Goal: Task Accomplishment & Management: Use online tool/utility

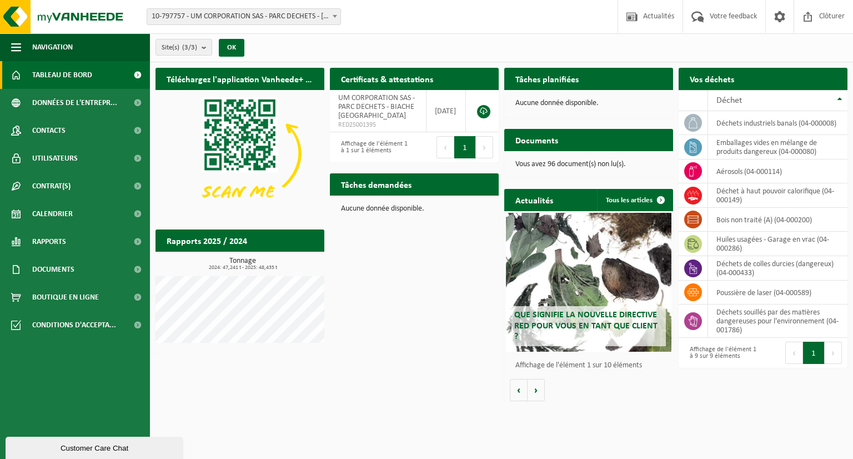
click at [434, 365] on div "Téléchargez l'application Vanheede+ maintenant! Cachez Certificats & attestatio…" at bounding box center [502, 234] width 698 height 344
click at [306, 21] on span "10-797757 - UM CORPORATION SAS - PARC DECHETS - [GEOGRAPHIC_DATA]" at bounding box center [243, 17] width 193 height 16
click at [91, 129] on link "Contacts" at bounding box center [75, 131] width 150 height 28
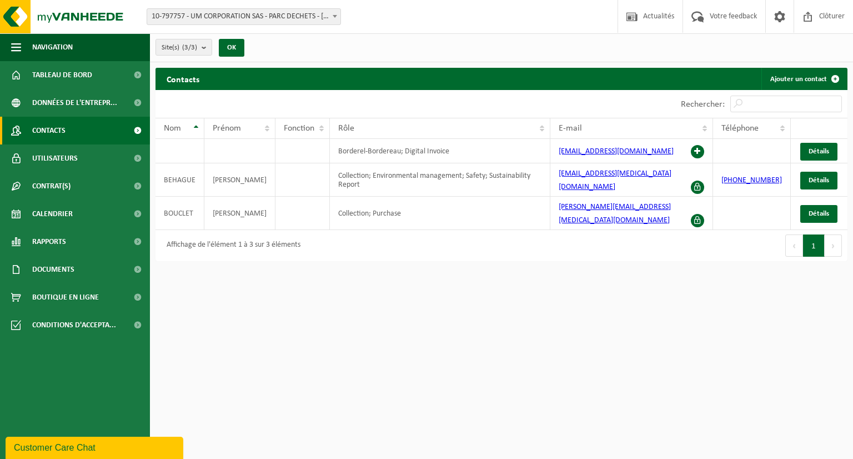
click at [72, 161] on span "Utilisateurs" at bounding box center [55, 158] width 46 height 28
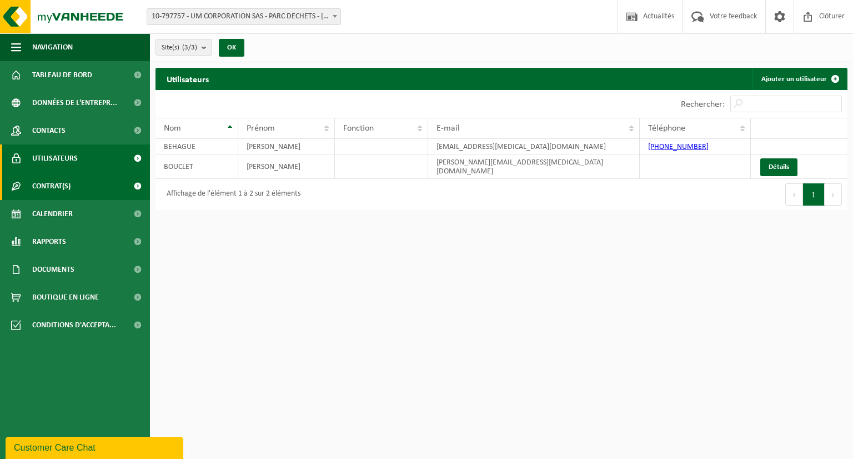
click at [67, 186] on span "Contrat(s)" at bounding box center [51, 186] width 38 height 28
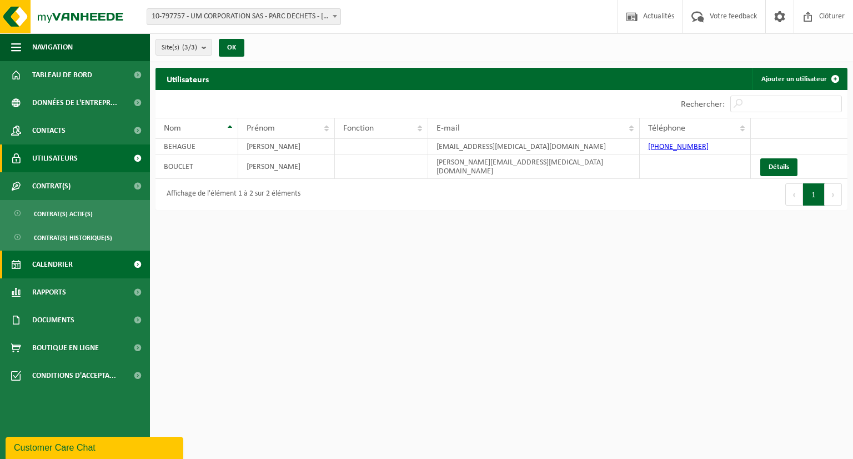
click at [75, 268] on link "Calendrier" at bounding box center [75, 264] width 150 height 28
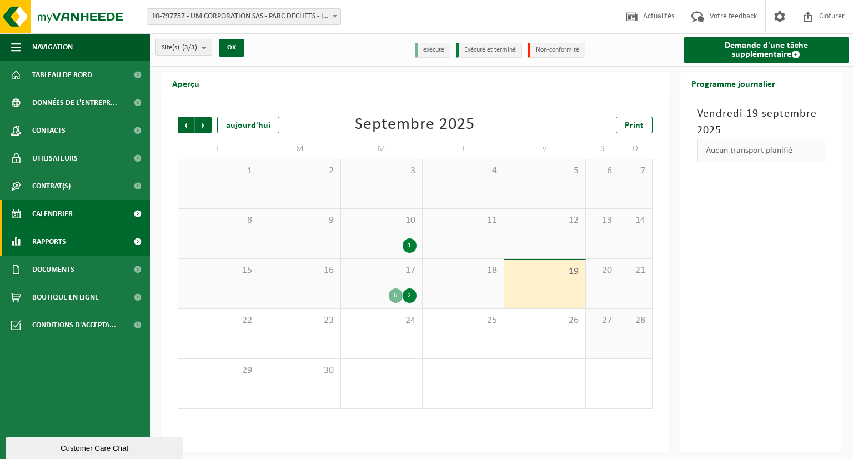
click at [83, 242] on link "Rapports" at bounding box center [75, 242] width 150 height 28
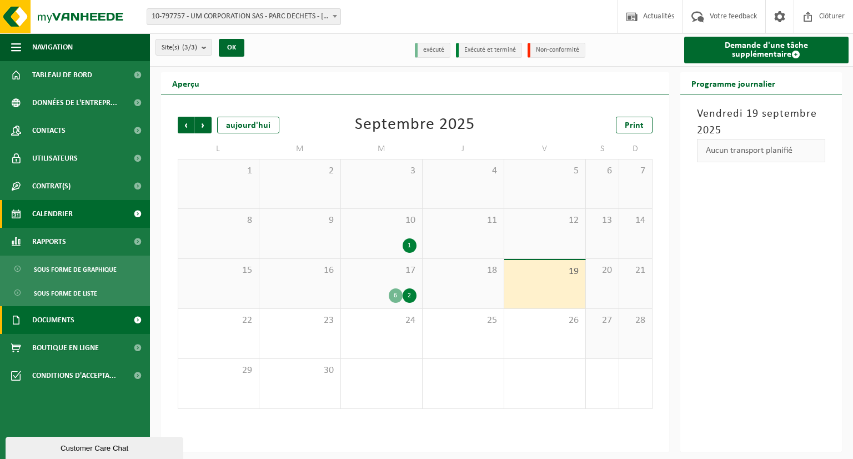
click at [81, 315] on link "Documents" at bounding box center [75, 320] width 150 height 28
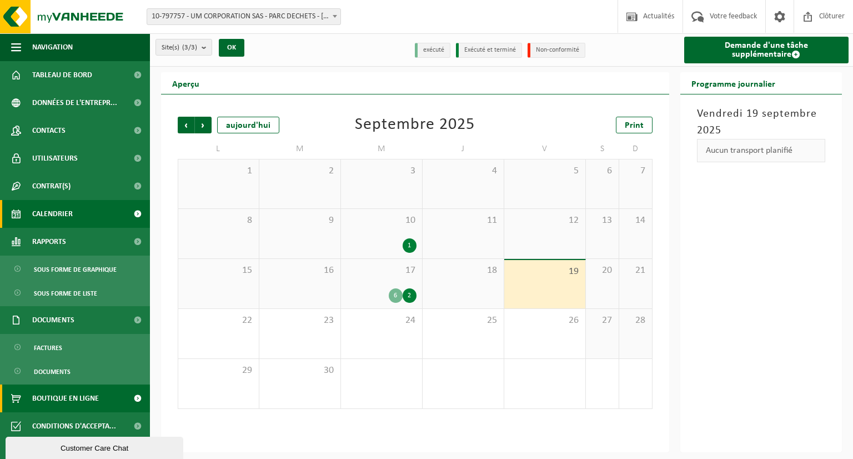
click at [87, 397] on span "Boutique en ligne" at bounding box center [65, 398] width 67 height 28
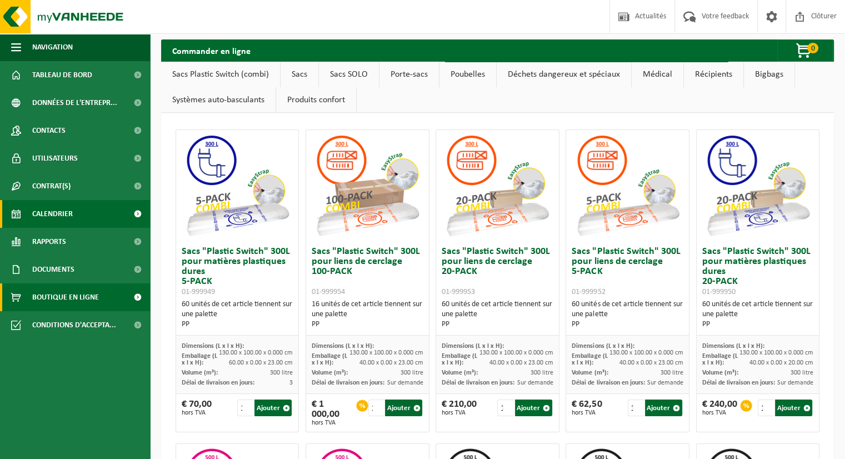
click at [53, 215] on span "Calendrier" at bounding box center [52, 214] width 41 height 28
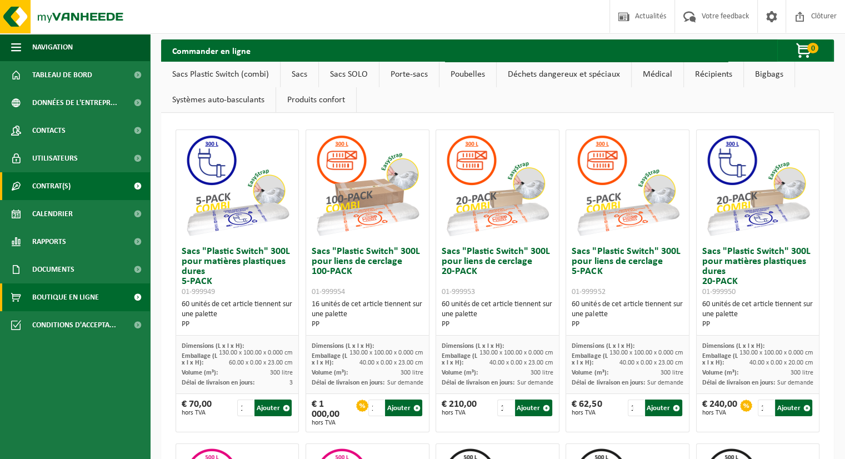
click at [64, 185] on span "Contrat(s)" at bounding box center [51, 186] width 38 height 28
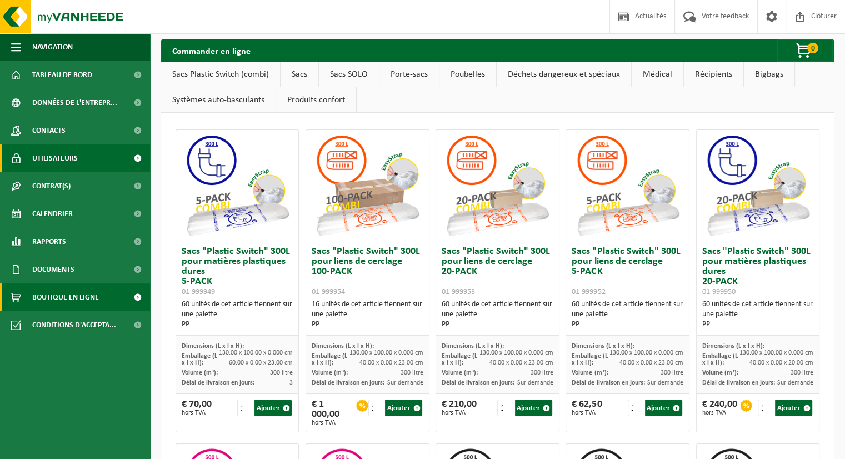
click at [71, 162] on span "Utilisateurs" at bounding box center [55, 158] width 46 height 28
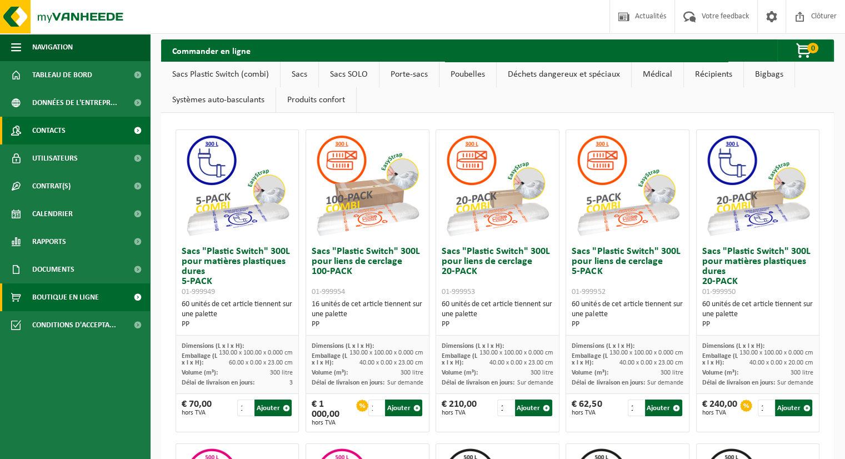
click at [70, 133] on link "Contacts" at bounding box center [75, 131] width 150 height 28
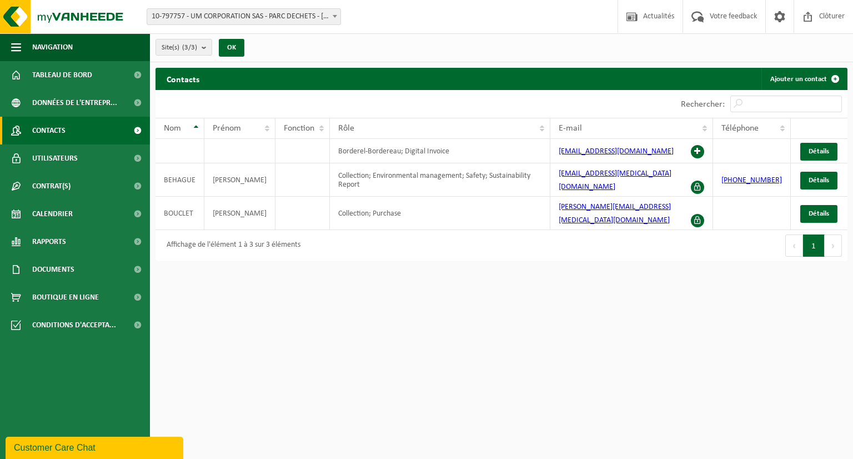
click at [379, 354] on html "Site: 10-797757 - UM CORPORATION SAS - PARC DECHETS - BIACHE ST VAAST 10-904520…" at bounding box center [426, 229] width 853 height 459
click at [367, 299] on html "Site: 10-797757 - UM CORPORATION SAS - PARC DECHETS - BIACHE ST VAAST 10-904520…" at bounding box center [426, 229] width 853 height 459
click at [54, 264] on span "Documents" at bounding box center [53, 269] width 42 height 28
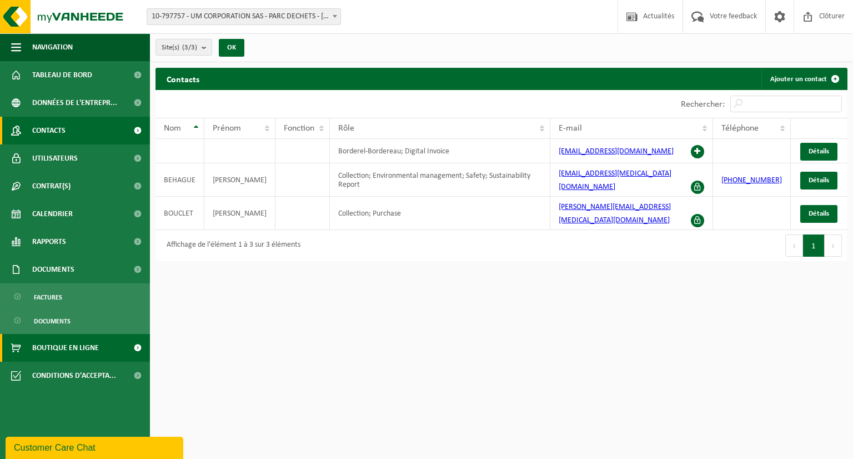
click at [67, 350] on span "Boutique en ligne" at bounding box center [65, 348] width 67 height 28
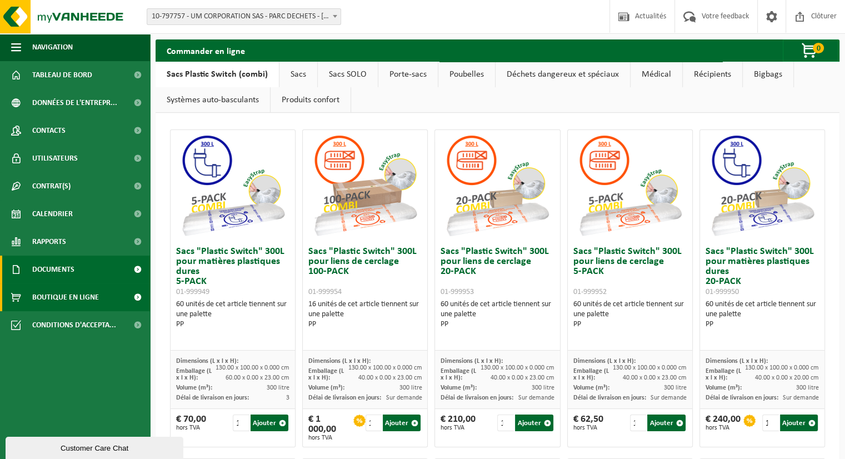
click at [94, 274] on link "Documents" at bounding box center [75, 269] width 150 height 28
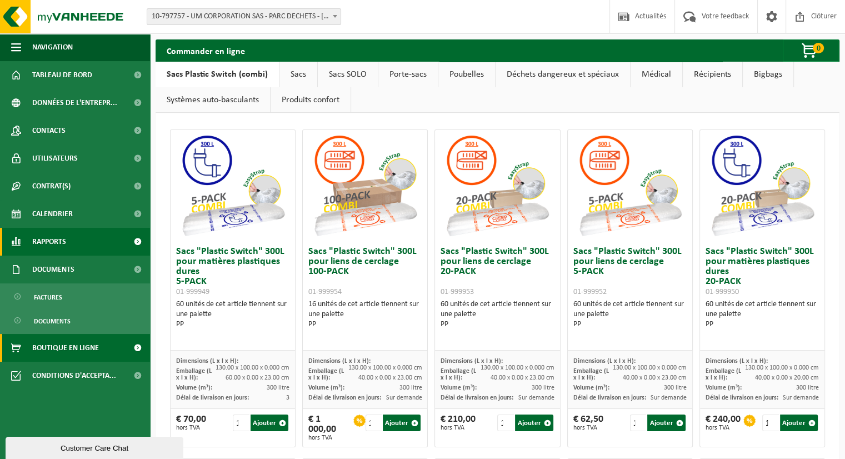
click at [66, 247] on span "Rapports" at bounding box center [49, 242] width 34 height 28
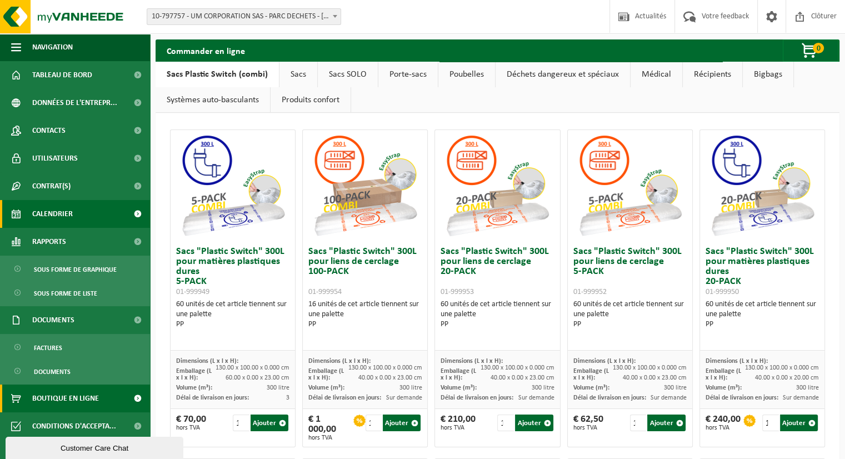
click at [96, 217] on link "Calendrier" at bounding box center [75, 214] width 150 height 28
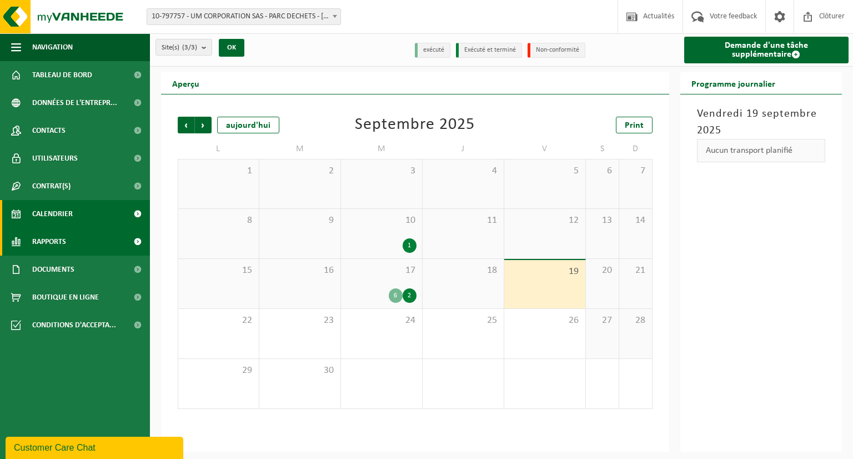
click at [59, 240] on span "Rapports" at bounding box center [49, 242] width 34 height 28
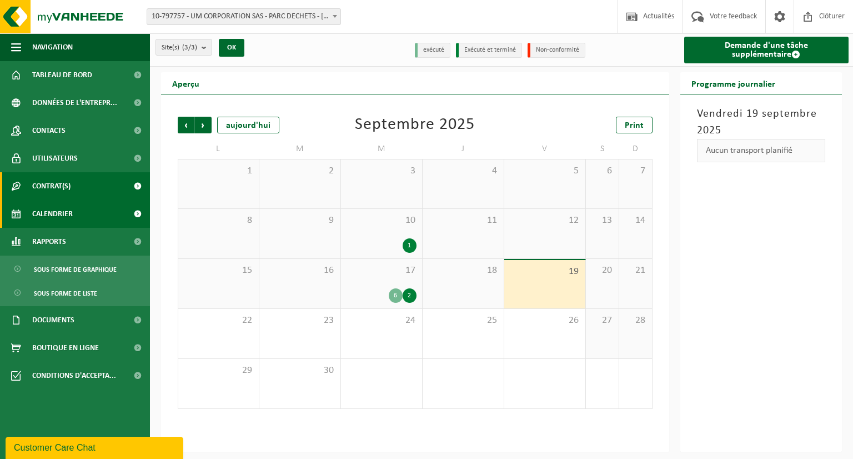
click at [97, 193] on link "Contrat(s)" at bounding box center [75, 186] width 150 height 28
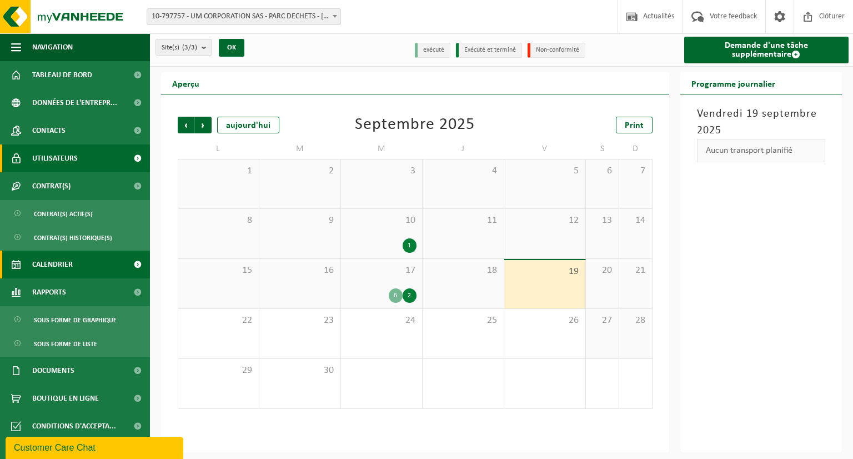
click at [108, 167] on link "Utilisateurs" at bounding box center [75, 158] width 150 height 28
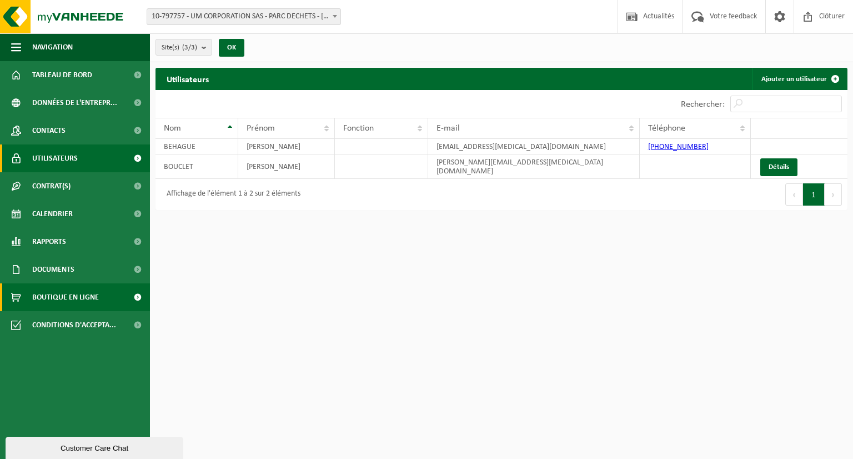
click at [68, 294] on span "Boutique en ligne" at bounding box center [65, 297] width 67 height 28
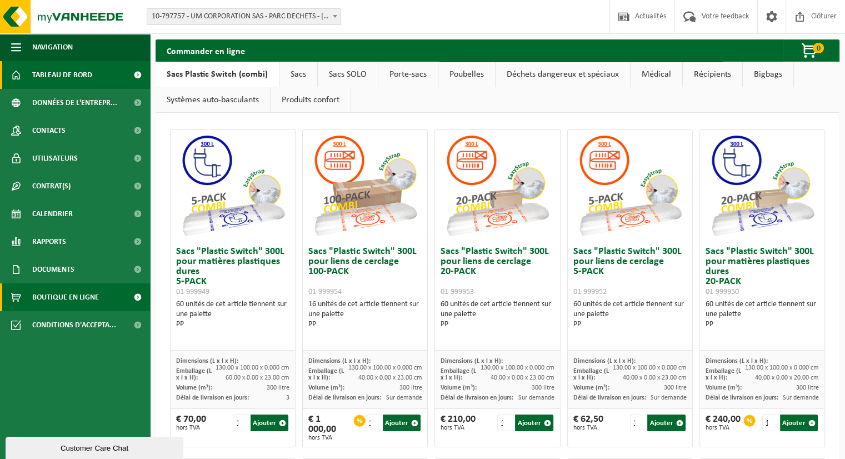
click at [83, 78] on span "Tableau de bord" at bounding box center [62, 75] width 60 height 28
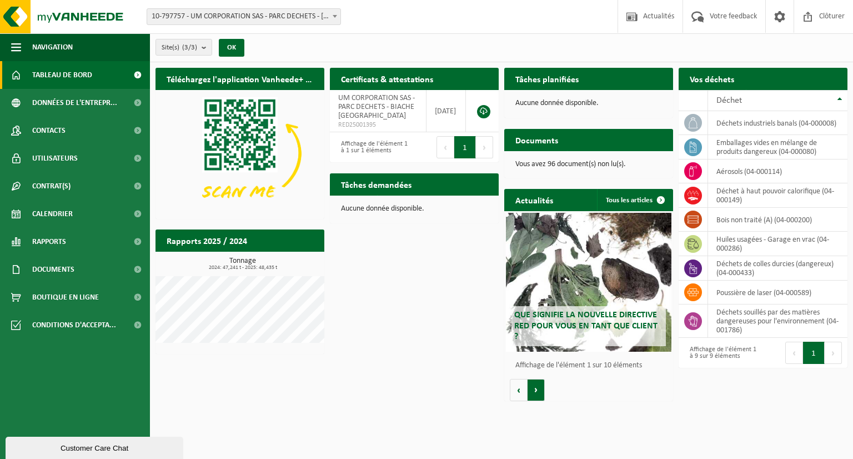
click at [539, 394] on button "Volgende" at bounding box center [536, 390] width 17 height 22
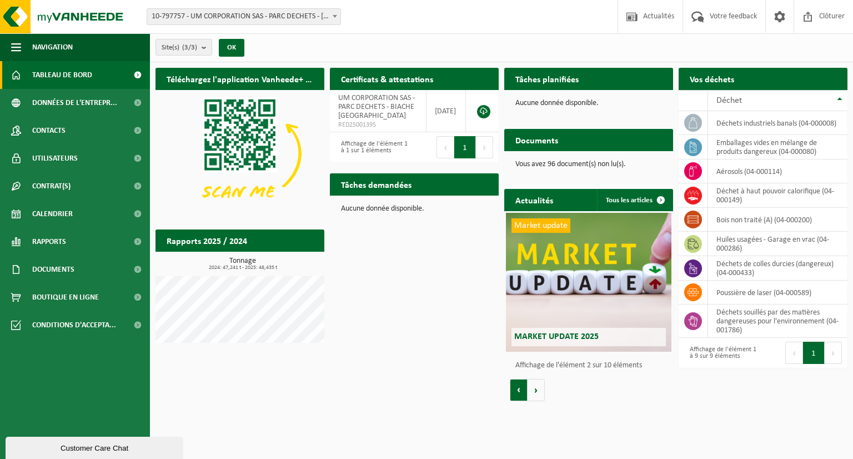
click at [517, 389] on button "Vorige" at bounding box center [519, 390] width 18 height 22
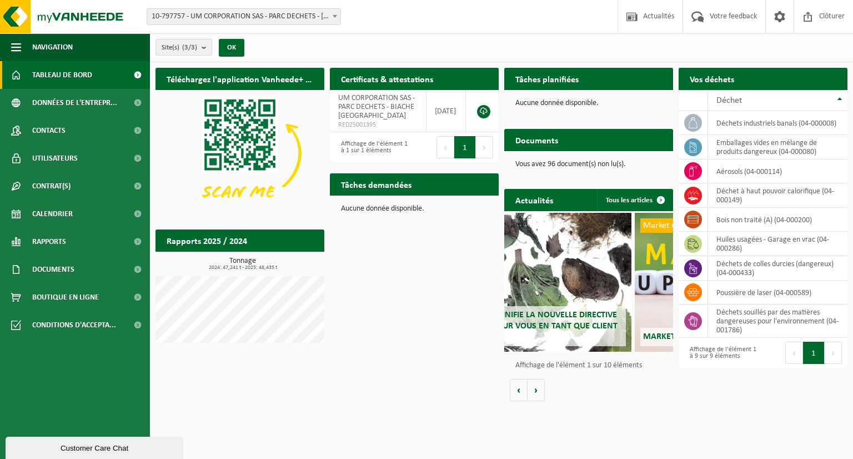
scroll to position [0, 11]
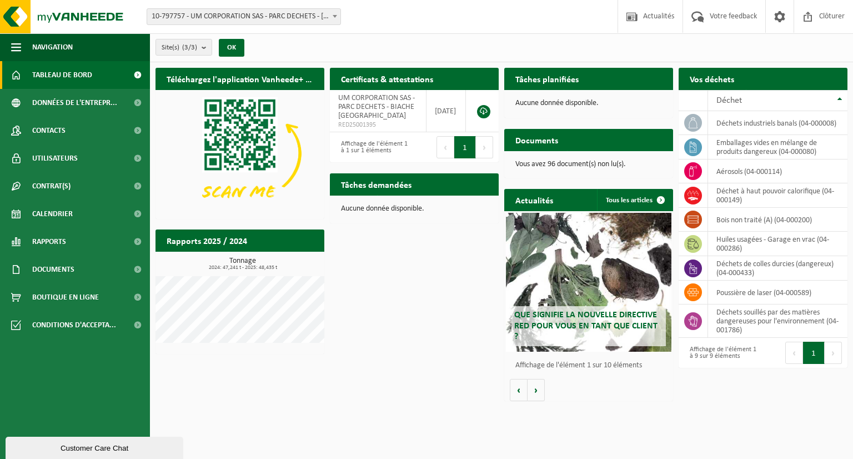
click at [371, 336] on div "Téléchargez l'application Vanheede+ maintenant! Cachez Certificats & attestatio…" at bounding box center [502, 234] width 698 height 344
click at [43, 269] on span "Documents" at bounding box center [53, 269] width 42 height 28
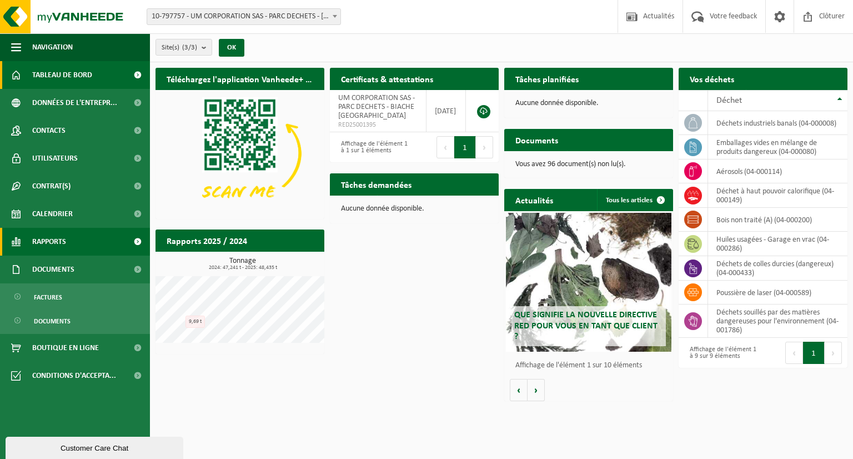
click at [56, 240] on span "Rapports" at bounding box center [49, 242] width 34 height 28
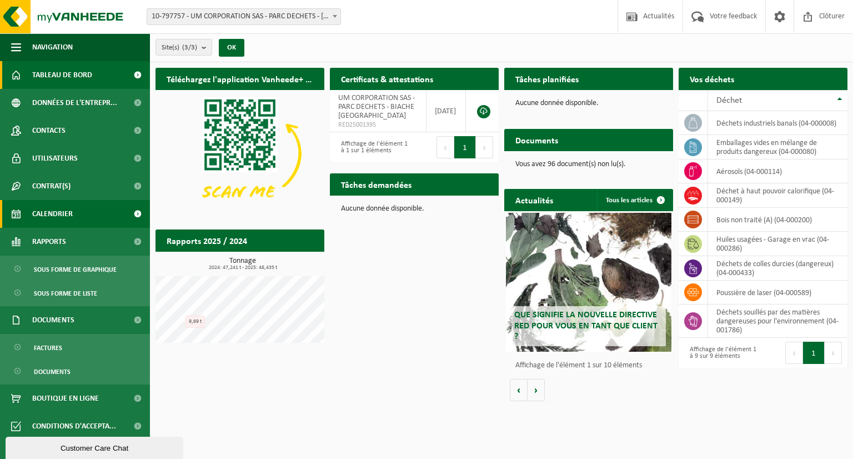
click at [71, 223] on span "Calendrier" at bounding box center [52, 214] width 41 height 28
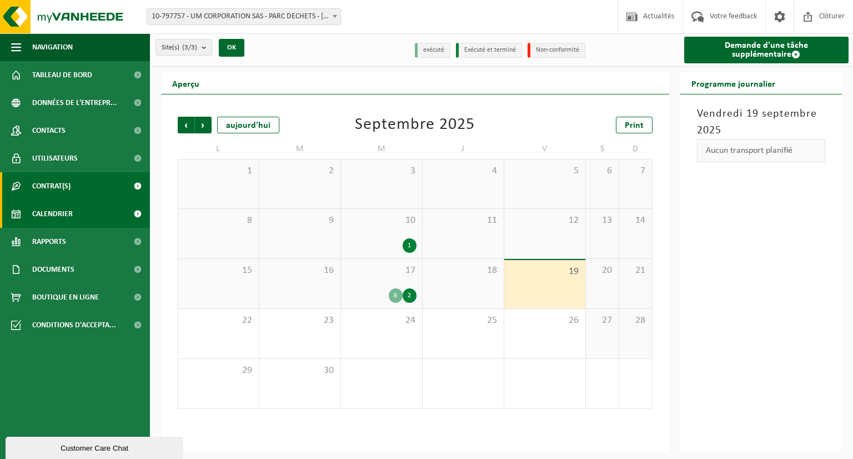
click at [74, 177] on link "Contrat(s)" at bounding box center [75, 186] width 150 height 28
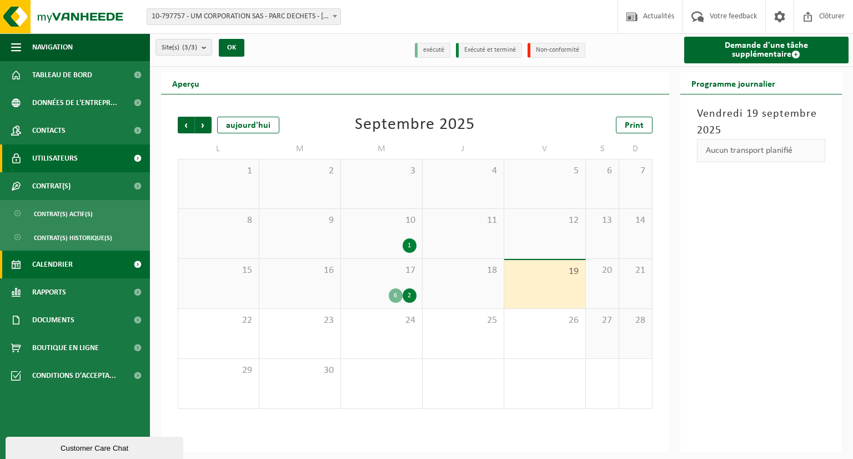
click at [77, 162] on link "Utilisateurs" at bounding box center [75, 158] width 150 height 28
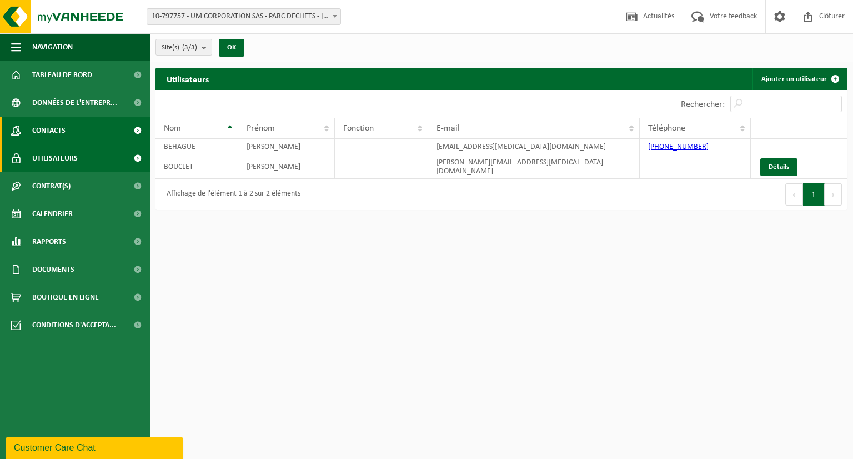
click at [78, 124] on link "Contacts" at bounding box center [75, 131] width 150 height 28
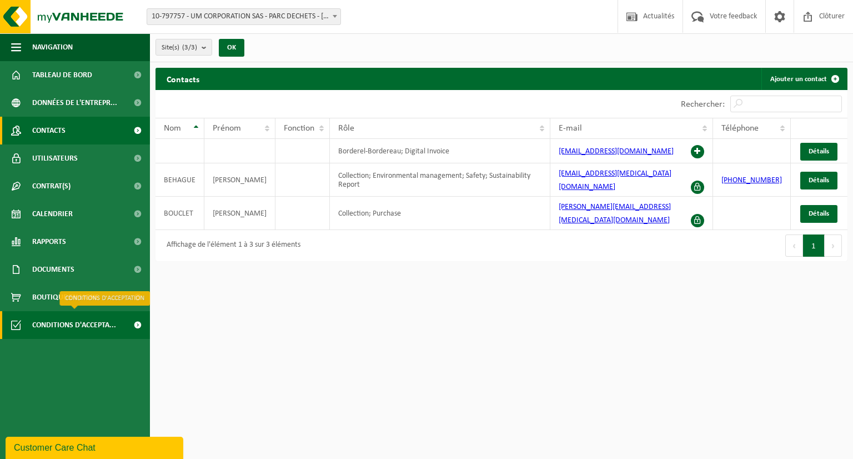
click at [58, 320] on span "Conditions d'accepta..." at bounding box center [74, 325] width 84 height 28
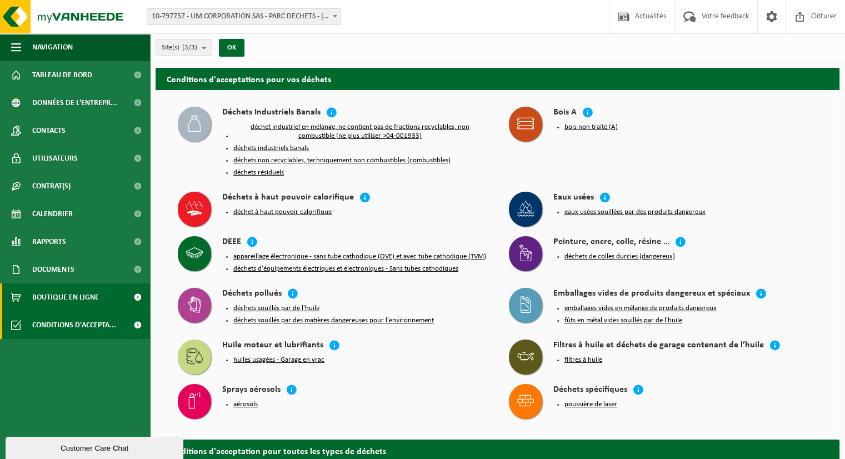
click at [57, 299] on span "Boutique en ligne" at bounding box center [65, 297] width 67 height 28
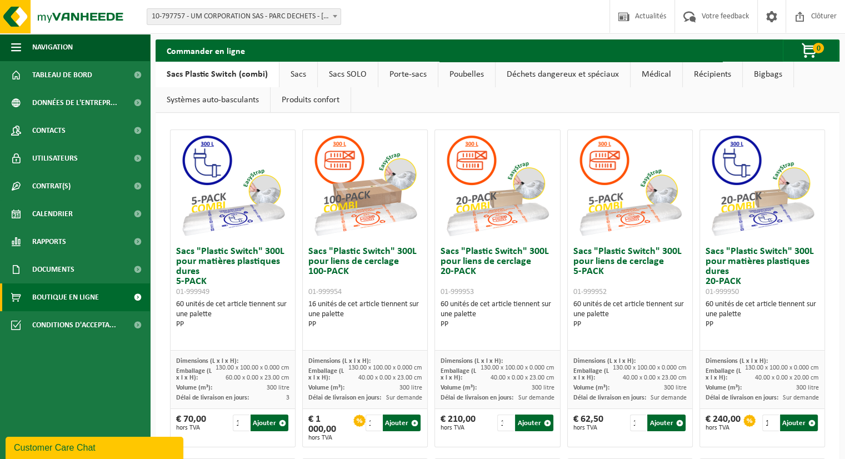
click at [520, 76] on link "Déchets dangereux et spéciaux" at bounding box center [562, 75] width 134 height 26
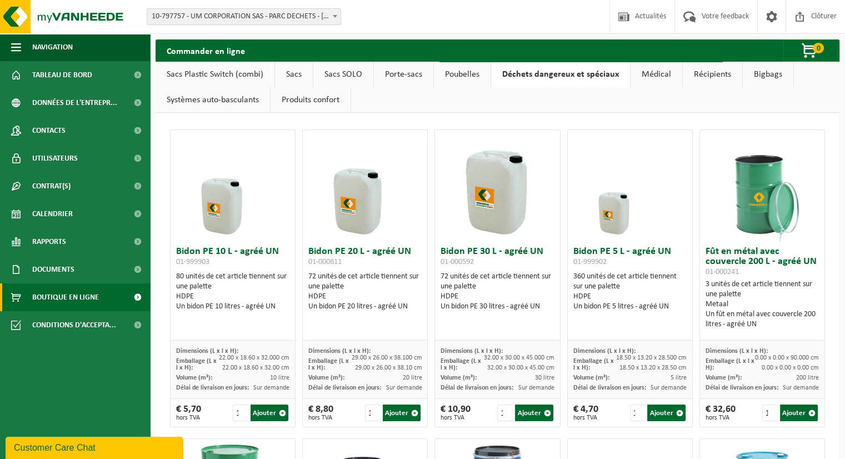
click at [222, 81] on link "Sacs Plastic Switch (combi)" at bounding box center [215, 75] width 119 height 26
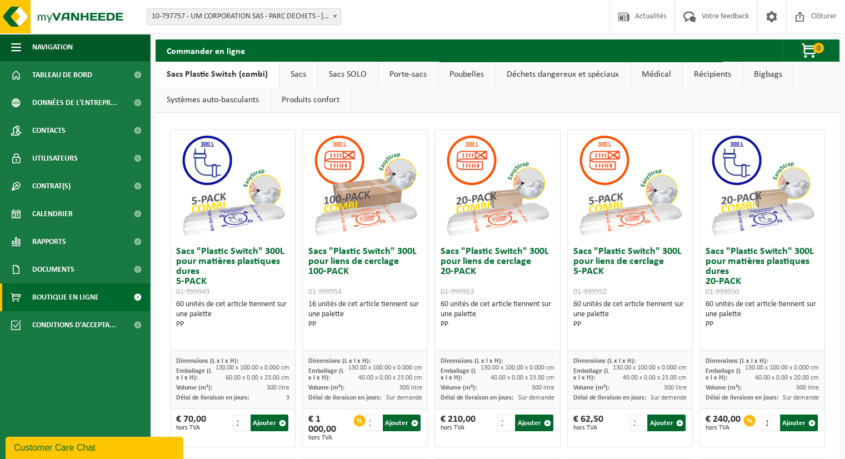
click at [72, 283] on span "Boutique en ligne" at bounding box center [65, 297] width 67 height 28
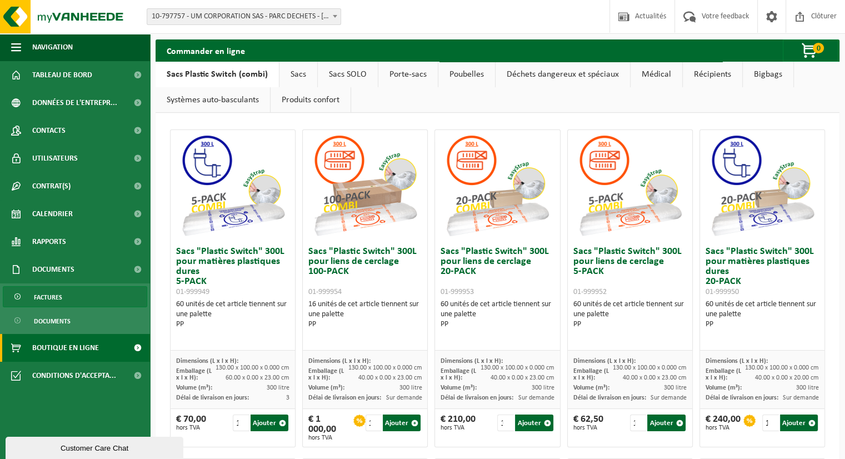
click at [56, 295] on span "Factures" at bounding box center [48, 297] width 28 height 21
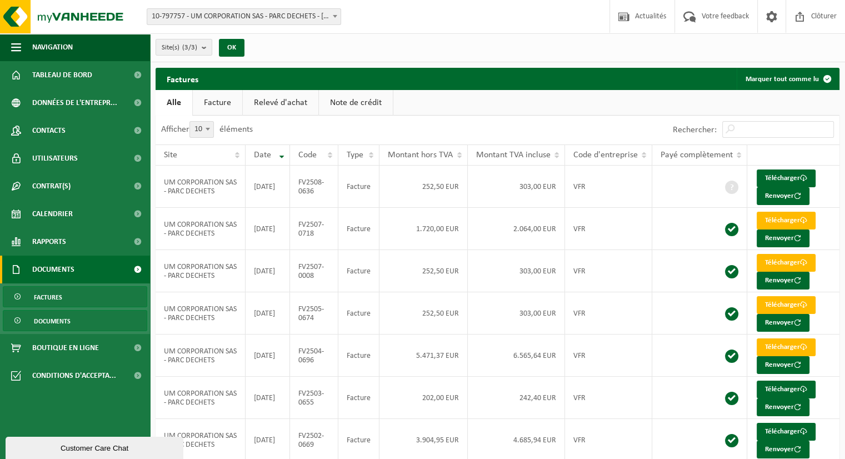
click at [47, 318] on span "Documents" at bounding box center [52, 320] width 37 height 21
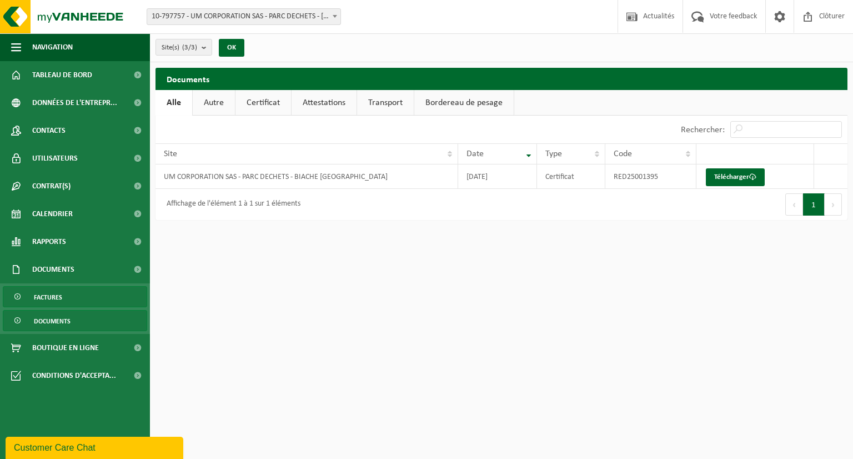
click at [56, 304] on span "Factures" at bounding box center [48, 297] width 28 height 21
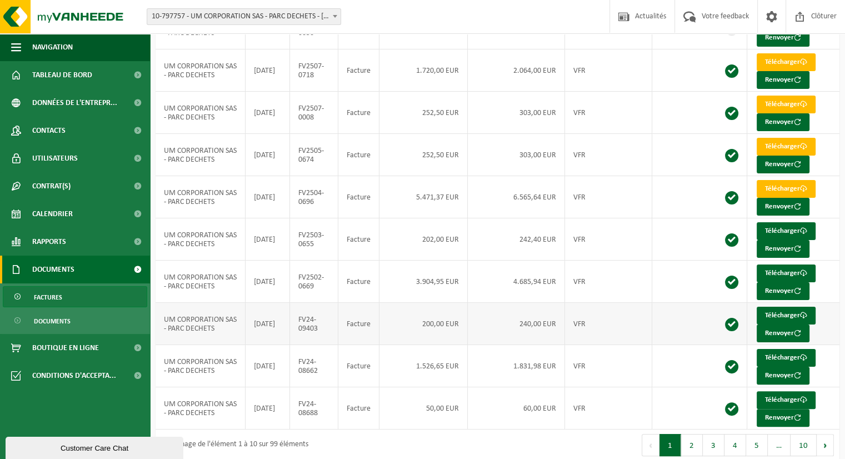
scroll to position [166, 0]
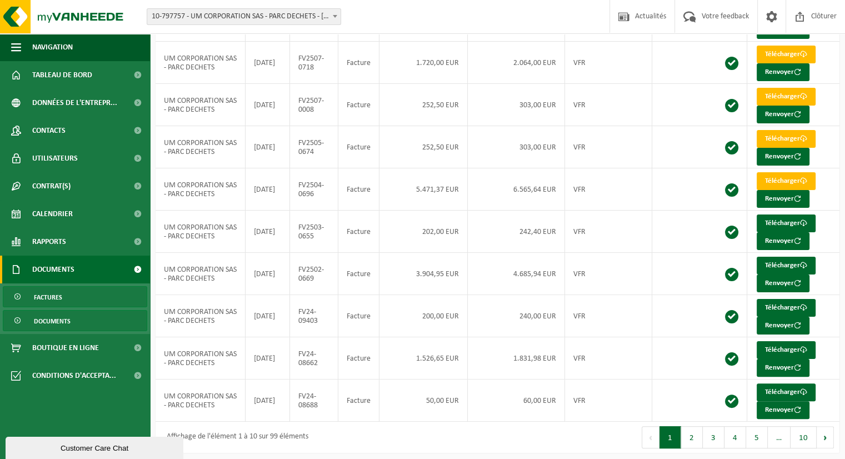
click at [71, 319] on link "Documents" at bounding box center [75, 320] width 144 height 21
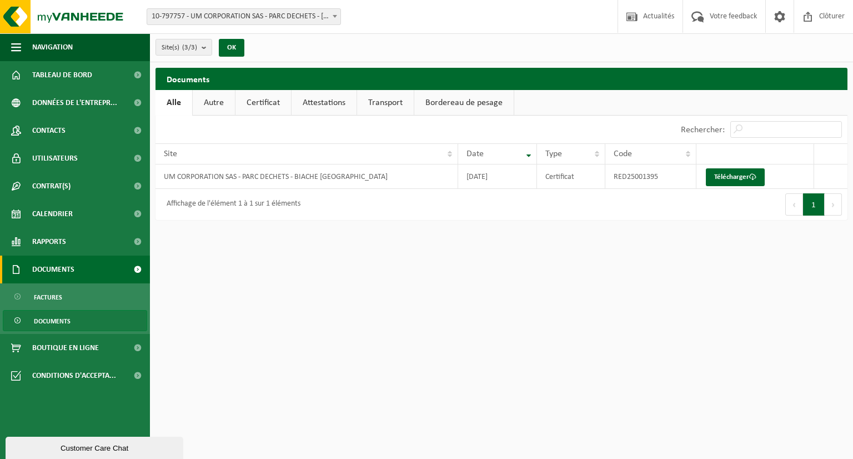
click at [49, 267] on span "Documents" at bounding box center [53, 269] width 42 height 28
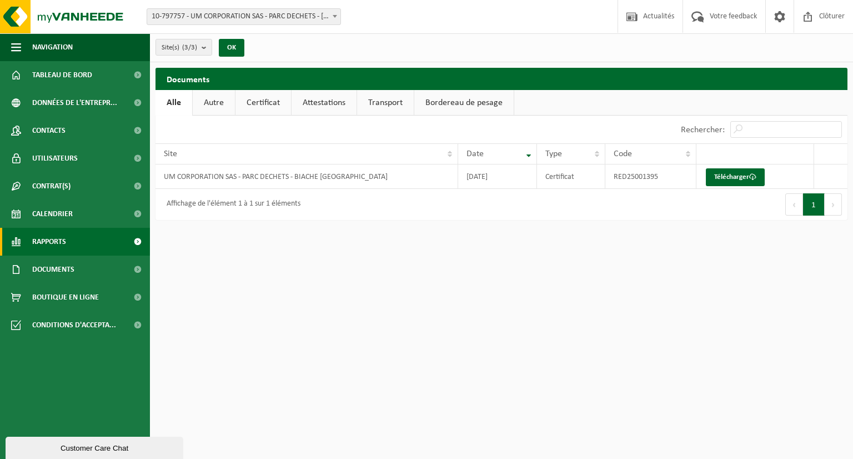
click at [67, 242] on link "Rapports" at bounding box center [75, 242] width 150 height 28
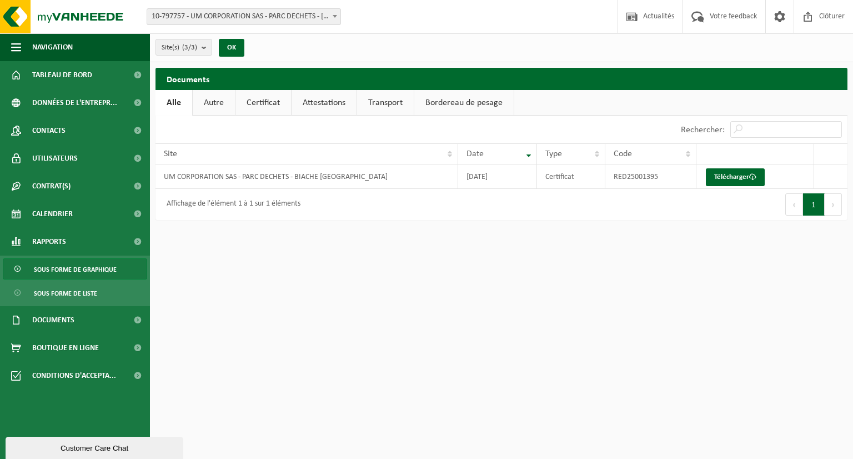
click at [58, 274] on span "Sous forme de graphique" at bounding box center [75, 269] width 83 height 21
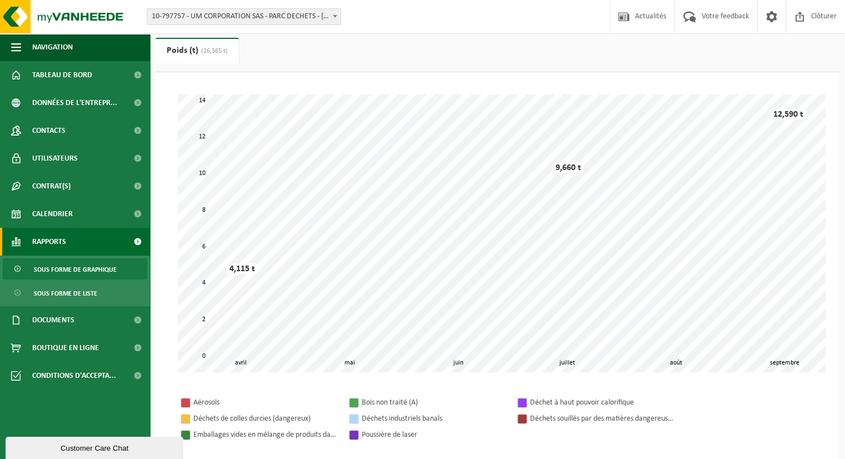
scroll to position [56, 0]
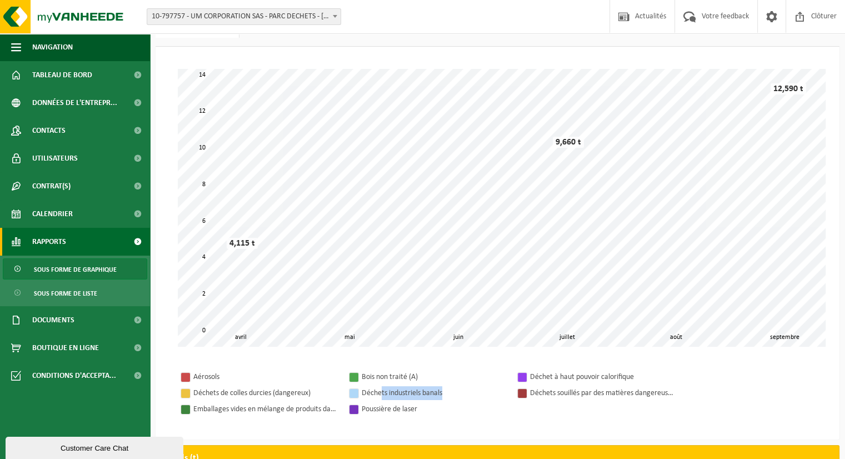
drag, startPoint x: 382, startPoint y: 392, endPoint x: 459, endPoint y: 394, distance: 77.2
click at [458, 394] on div "Déchets industriels banals" at bounding box center [434, 393] width 144 height 14
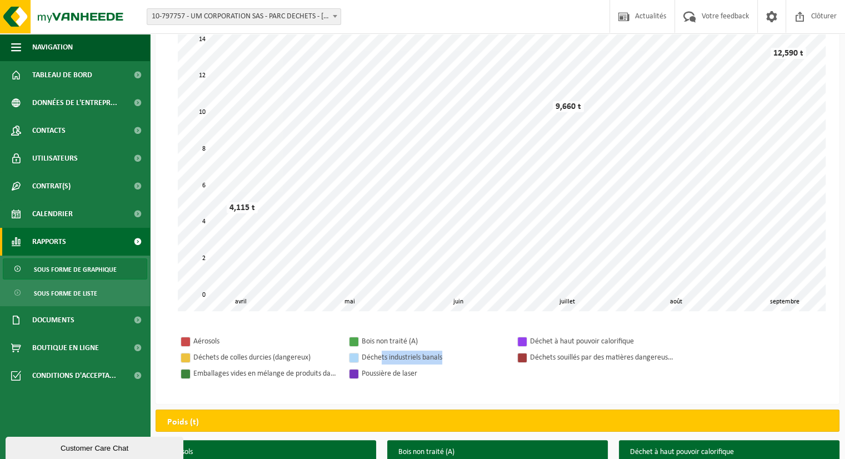
scroll to position [111, 0]
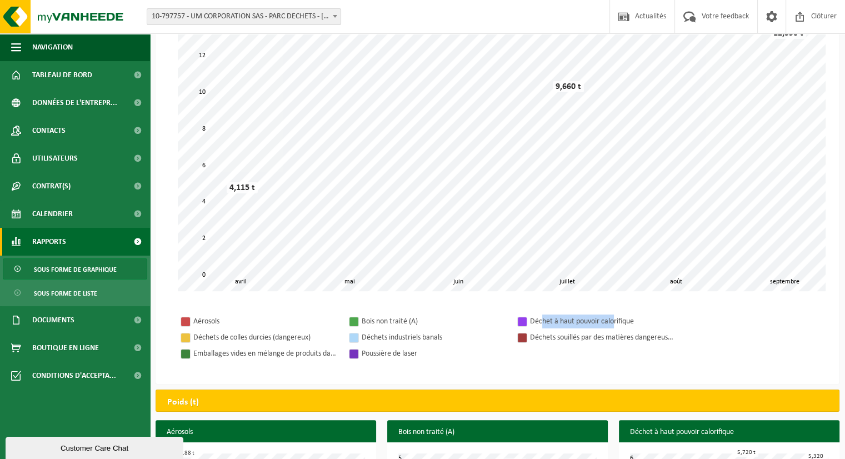
drag, startPoint x: 540, startPoint y: 320, endPoint x: 614, endPoint y: 319, distance: 74.4
click at [614, 319] on div "Déchet à haut pouvoir calorifique" at bounding box center [602, 321] width 144 height 14
drag, startPoint x: 395, startPoint y: 334, endPoint x: 428, endPoint y: 335, distance: 32.8
click at [428, 334] on div "Déchets industriels banals" at bounding box center [434, 337] width 144 height 14
click at [438, 352] on div "Poussière de laser" at bounding box center [434, 354] width 144 height 14
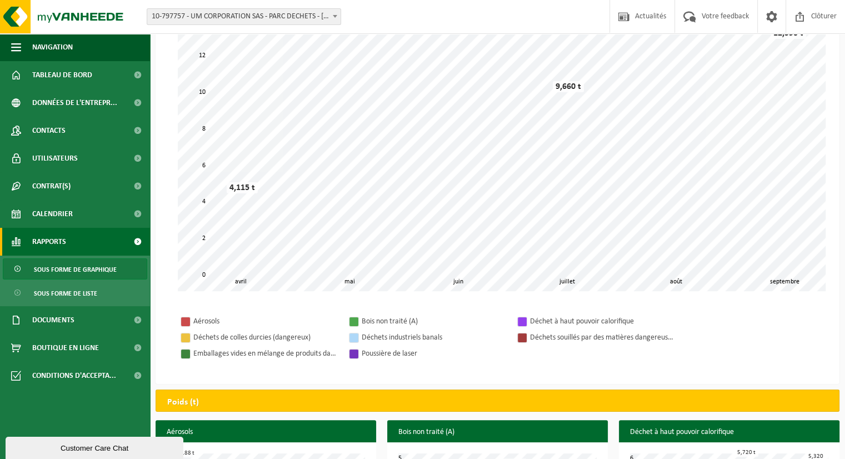
scroll to position [167, 0]
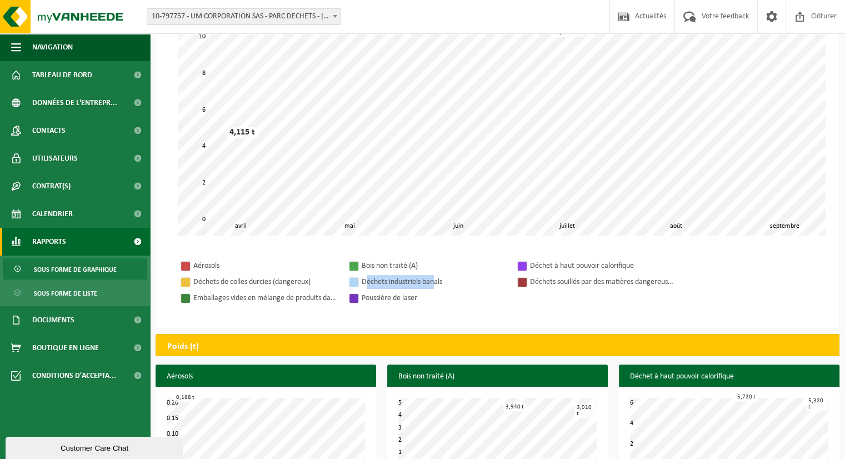
drag, startPoint x: 382, startPoint y: 281, endPoint x: 434, endPoint y: 281, distance: 52.2
click at [434, 281] on div "Déchets industriels banals" at bounding box center [434, 282] width 144 height 14
drag, startPoint x: 532, startPoint y: 265, endPoint x: 651, endPoint y: 269, distance: 119.5
click at [651, 269] on div "Déchet à haut pouvoir calorifique" at bounding box center [602, 266] width 144 height 14
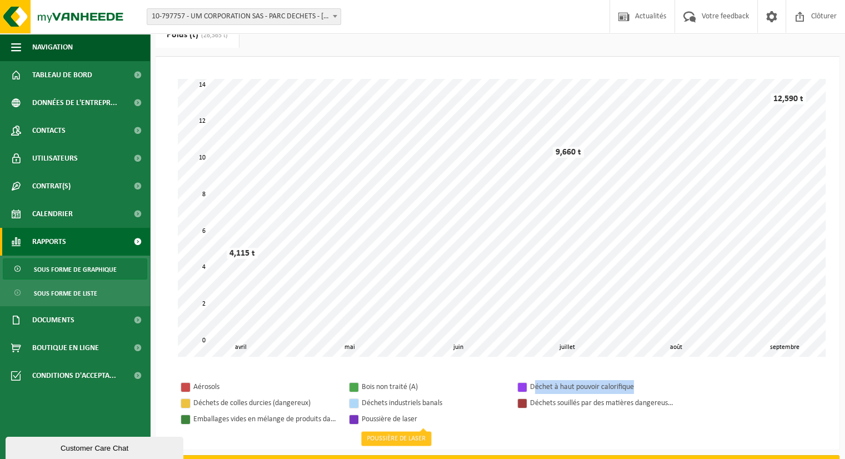
scroll to position [0, 0]
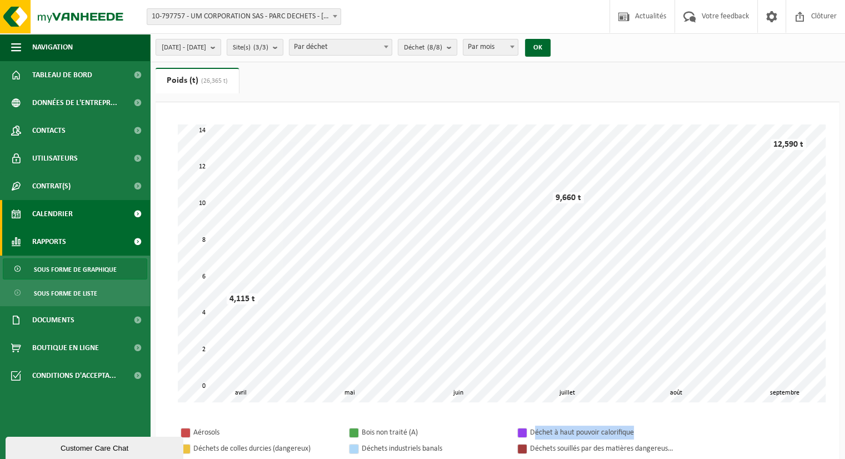
click at [38, 221] on span "Calendrier" at bounding box center [52, 214] width 41 height 28
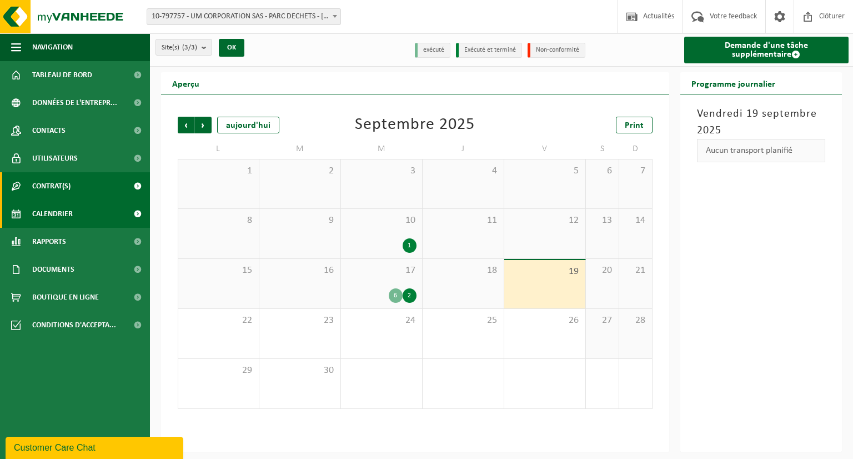
click at [78, 185] on link "Contrat(s)" at bounding box center [75, 186] width 150 height 28
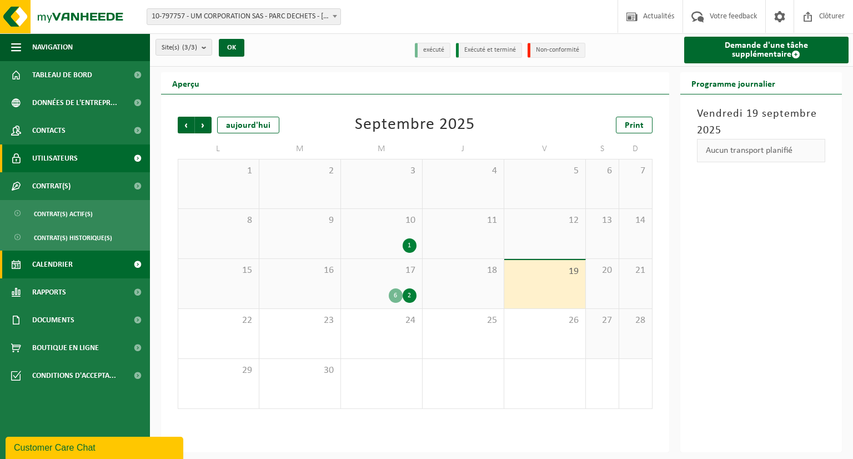
click at [87, 161] on link "Utilisateurs" at bounding box center [75, 158] width 150 height 28
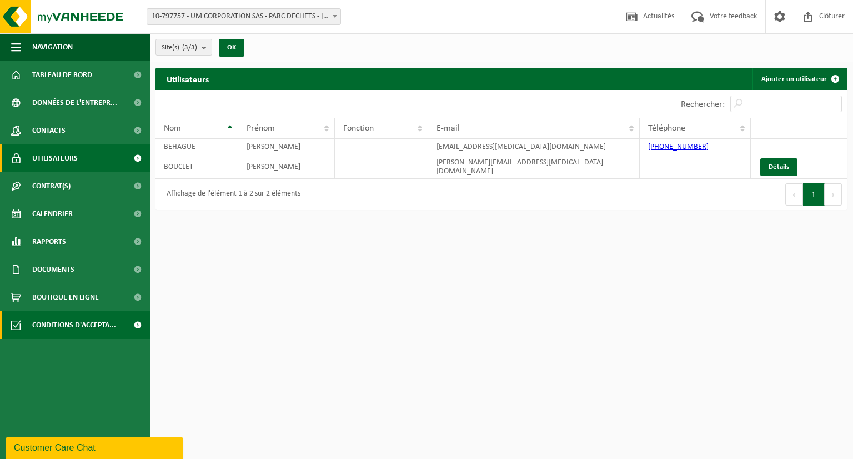
click at [80, 325] on span "Conditions d'accepta..." at bounding box center [74, 325] width 84 height 28
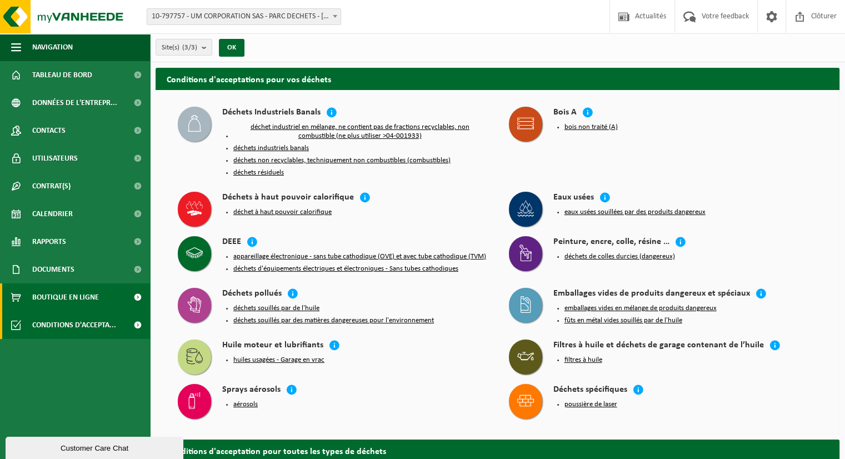
click at [87, 304] on span "Boutique en ligne" at bounding box center [65, 297] width 67 height 28
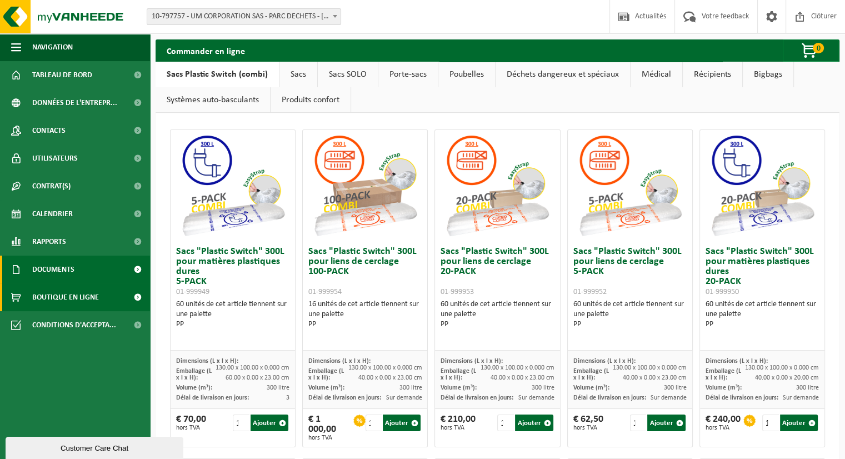
click at [59, 268] on span "Documents" at bounding box center [53, 269] width 42 height 28
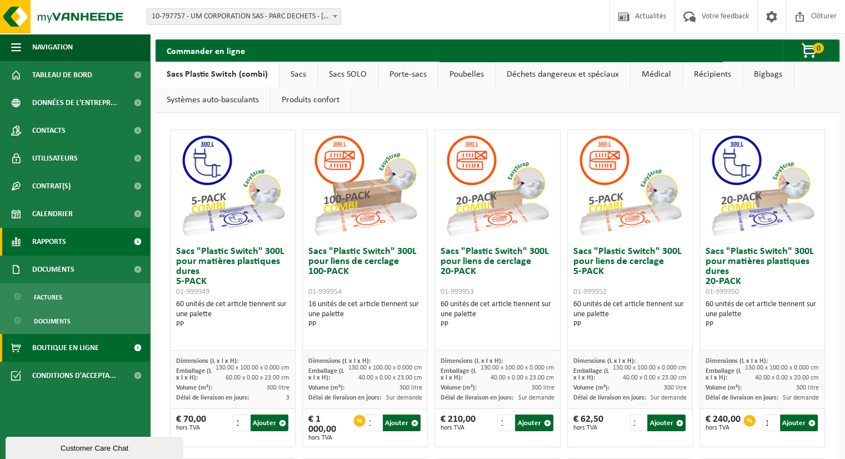
click at [58, 242] on span "Rapports" at bounding box center [49, 242] width 34 height 28
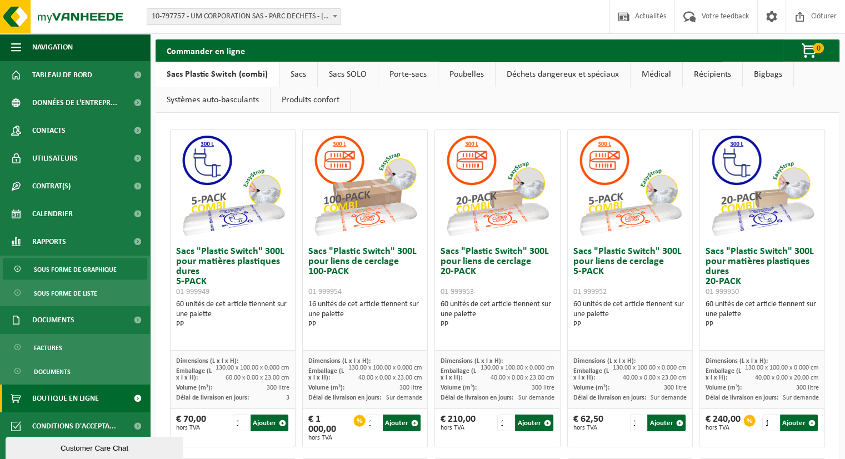
click at [64, 274] on span "Sous forme de graphique" at bounding box center [75, 269] width 83 height 21
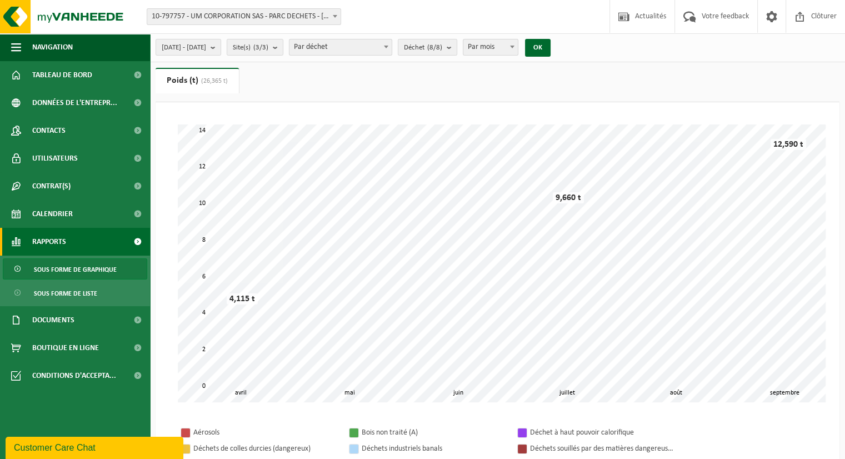
click at [61, 287] on span "Sous forme de liste" at bounding box center [65, 293] width 63 height 21
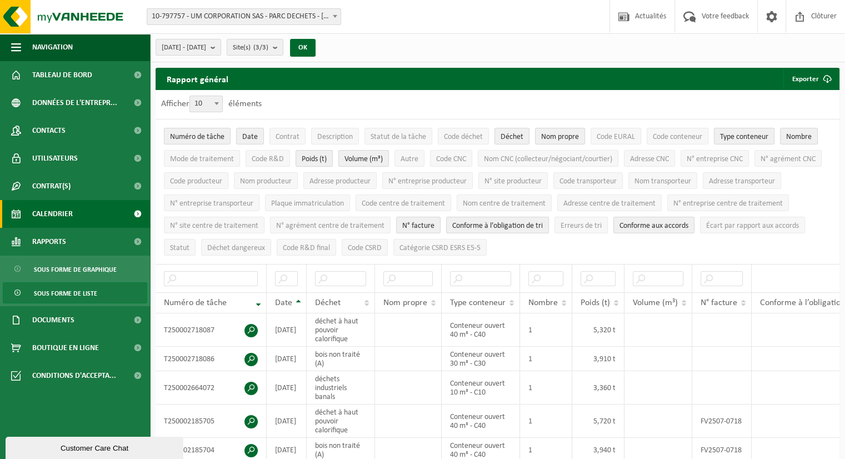
click at [73, 214] on link "Calendrier" at bounding box center [75, 214] width 150 height 28
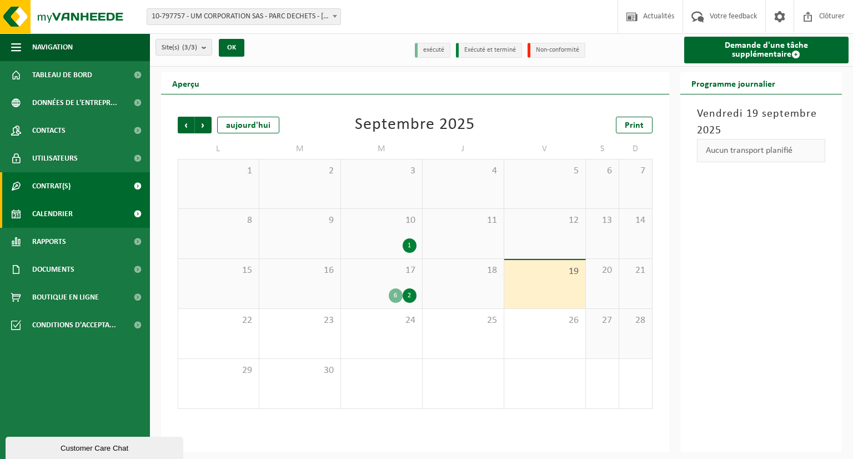
click at [78, 187] on link "Contrat(s)" at bounding box center [75, 186] width 150 height 28
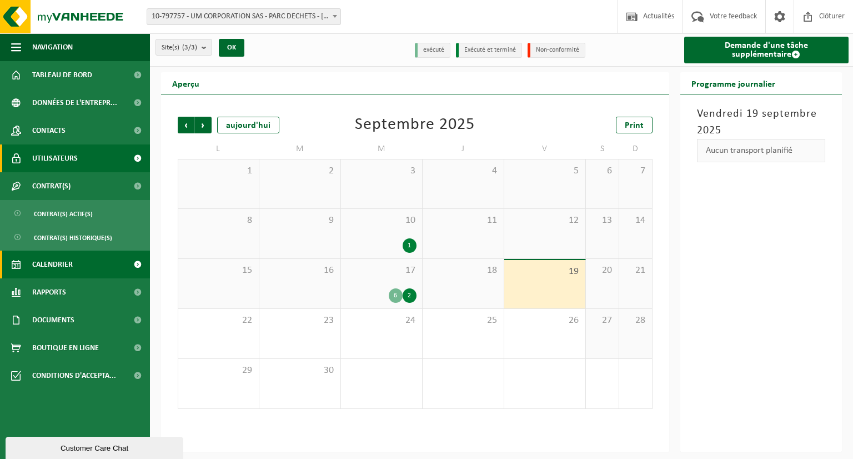
click at [84, 164] on link "Utilisateurs" at bounding box center [75, 158] width 150 height 28
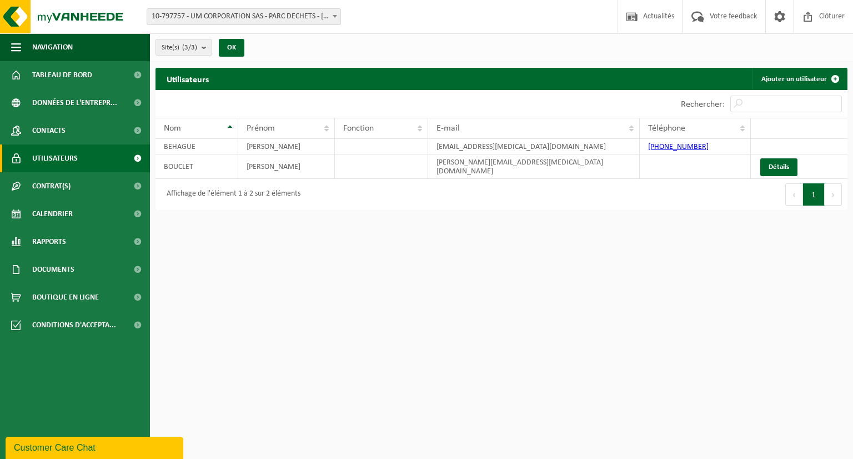
click at [88, 129] on link "Contacts" at bounding box center [75, 131] width 150 height 28
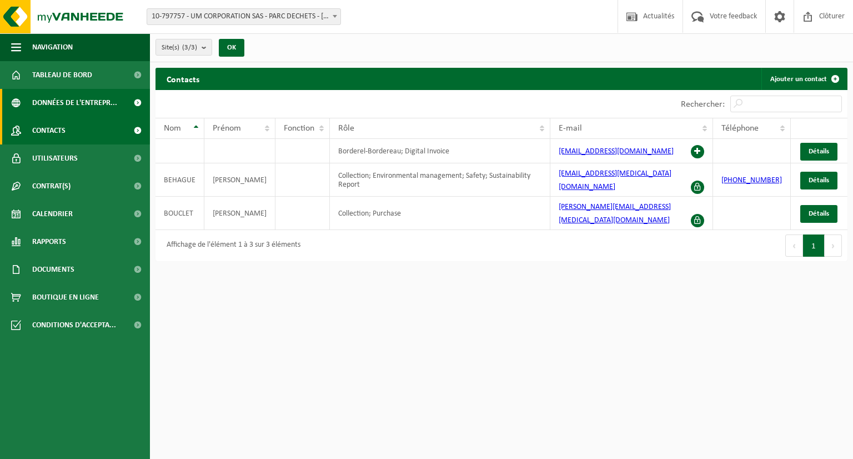
click at [89, 109] on span "Données de l'entrepr..." at bounding box center [74, 103] width 85 height 28
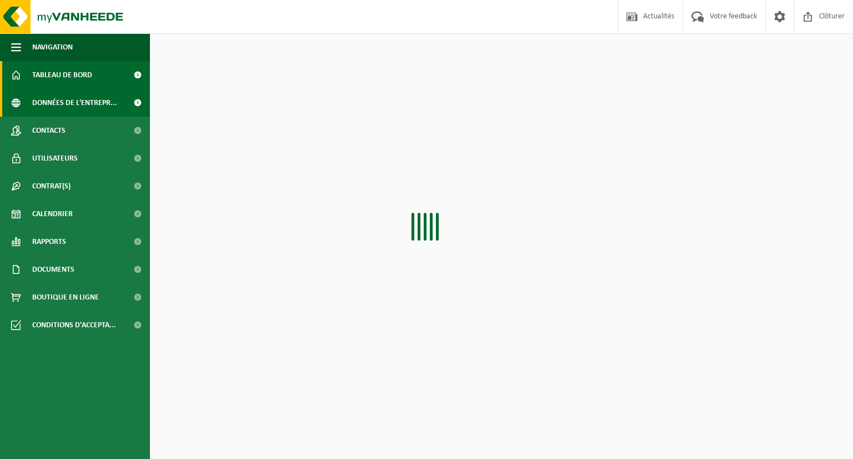
click at [95, 81] on link "Tableau de bord" at bounding box center [75, 75] width 150 height 28
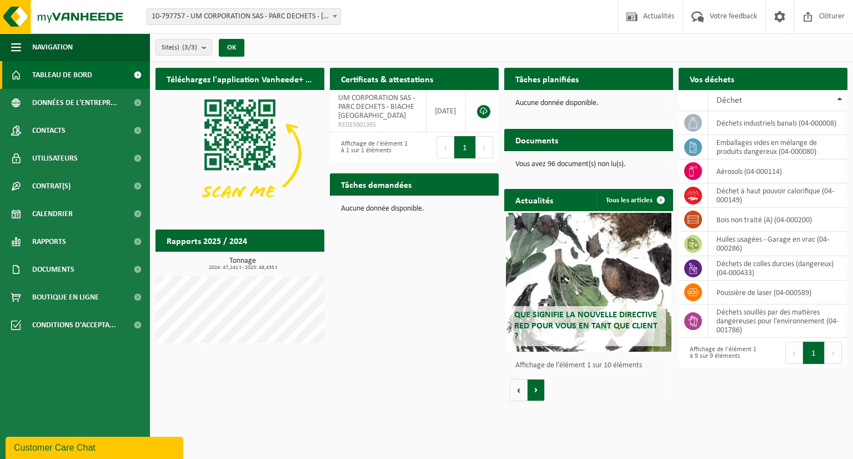
click at [530, 389] on button "Volgende" at bounding box center [536, 390] width 17 height 22
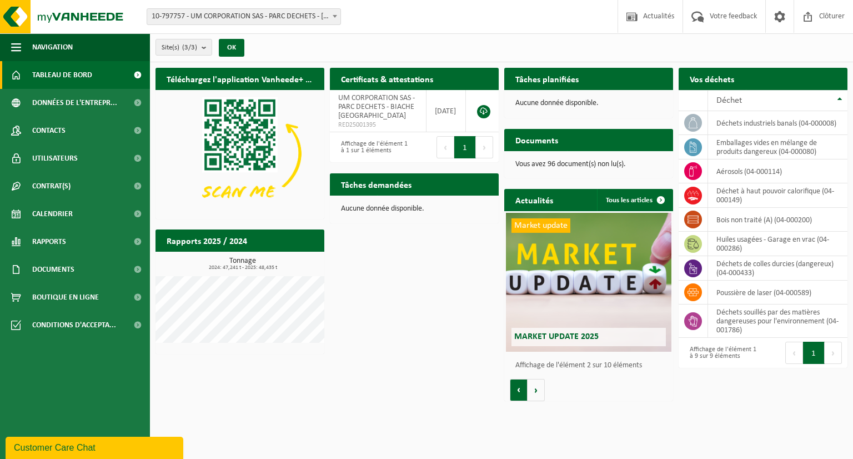
click at [524, 392] on button "Vorige" at bounding box center [519, 390] width 18 height 22
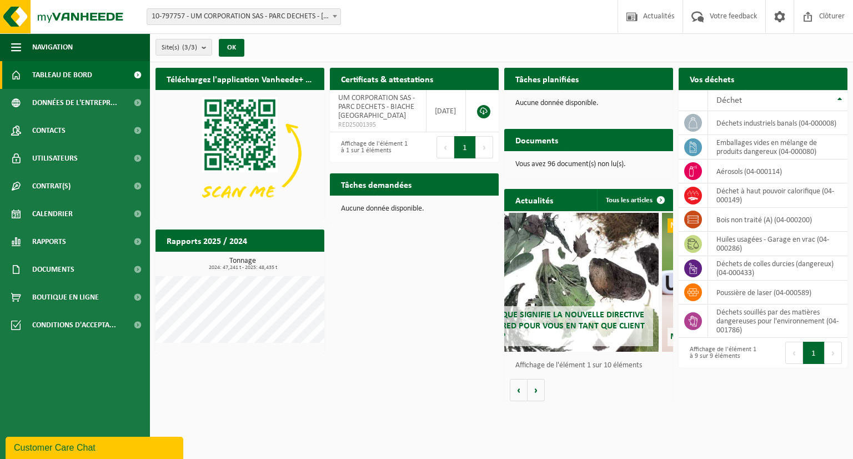
click at [380, 349] on div "Téléchargez l'application Vanheede+ maintenant! Cachez Certificats & attestatio…" at bounding box center [502, 234] width 698 height 344
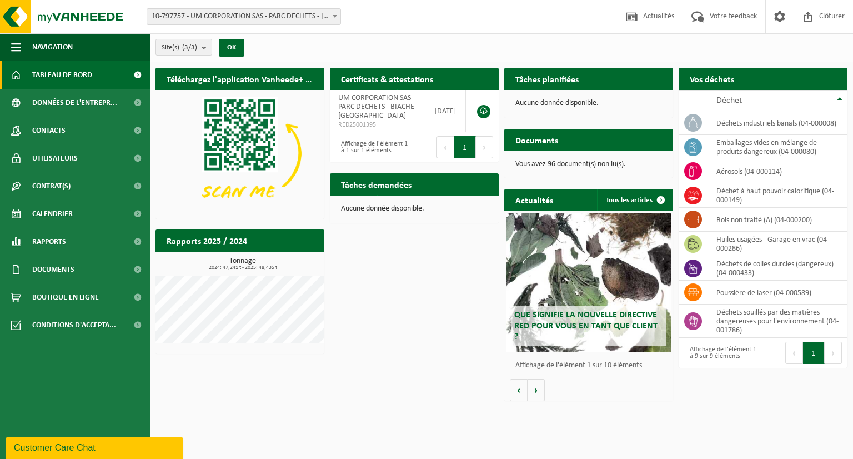
click at [377, 345] on div "Téléchargez l'application Vanheede+ maintenant! Cachez Certificats & attestatio…" at bounding box center [502, 234] width 698 height 344
click at [378, 347] on div "Téléchargez l'application Vanheede+ maintenant! Cachez Certificats & attestatio…" at bounding box center [502, 234] width 698 height 344
click at [443, 299] on div "Téléchargez l'application Vanheede+ maintenant! Cachez Certificats & attestatio…" at bounding box center [502, 234] width 698 height 344
click at [373, 364] on div "Téléchargez l'application Vanheede+ maintenant! Cachez Certificats & attestatio…" at bounding box center [502, 234] width 698 height 344
click at [750, 196] on td "déchet à haut pouvoir calorifique (04-000149)" at bounding box center [777, 195] width 139 height 24
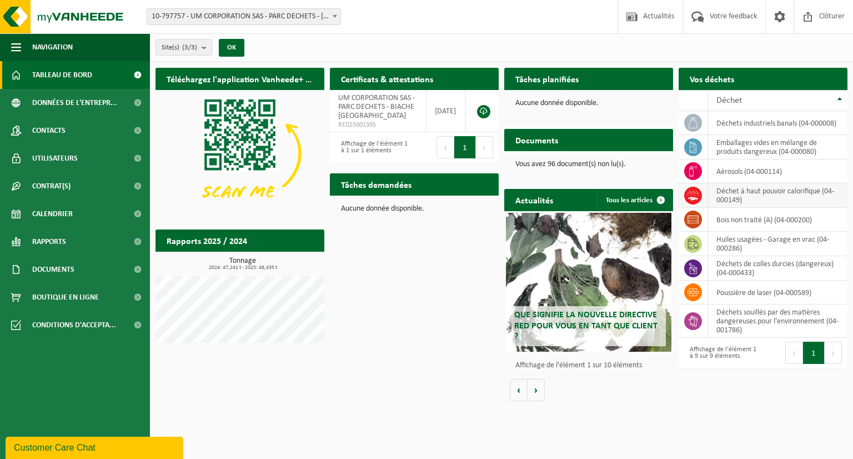
click at [750, 196] on td "déchet à haut pouvoir calorifique (04-000149)" at bounding box center [777, 195] width 139 height 24
click at [786, 97] on span "Demander un transport" at bounding box center [791, 100] width 72 height 7
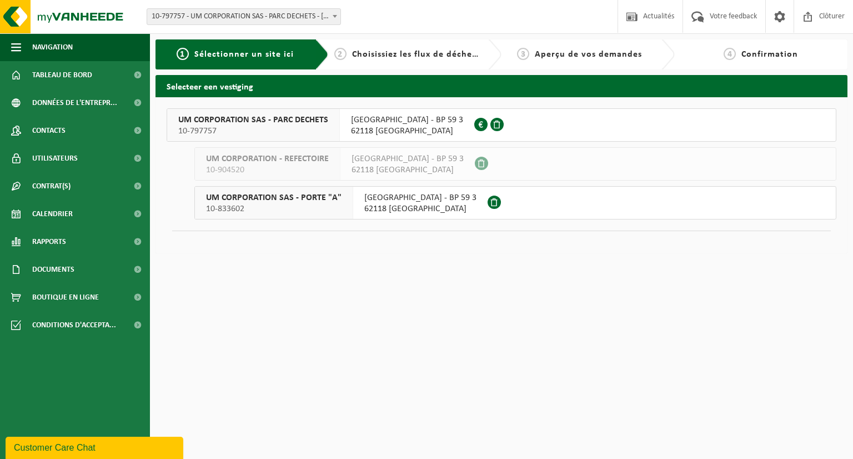
click at [283, 116] on span "UM CORPORATION SAS - PARC DECHETS" at bounding box center [253, 119] width 150 height 11
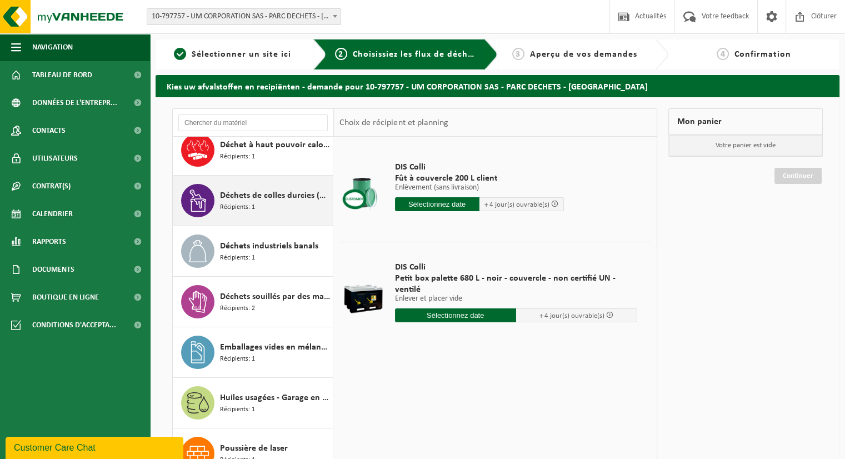
scroll to position [120, 0]
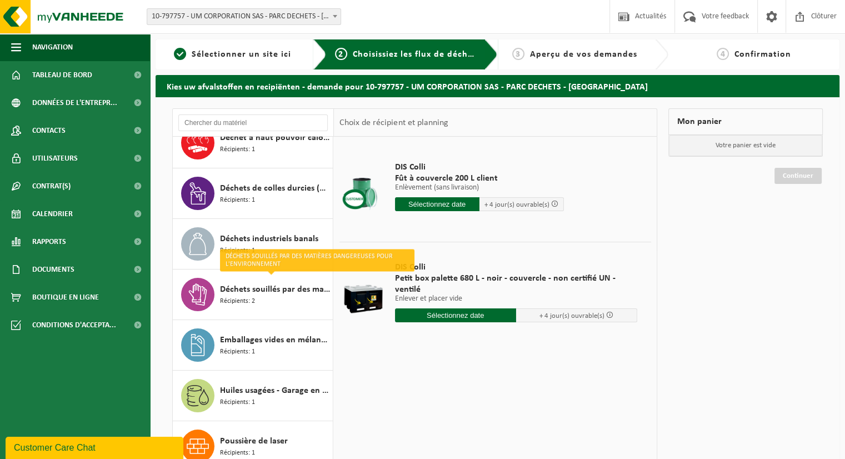
click at [436, 366] on div "DIS Colli Fût à couvercle 200 L client Enlèvement (sans livraison) Enlèvement (…" at bounding box center [495, 303] width 323 height 333
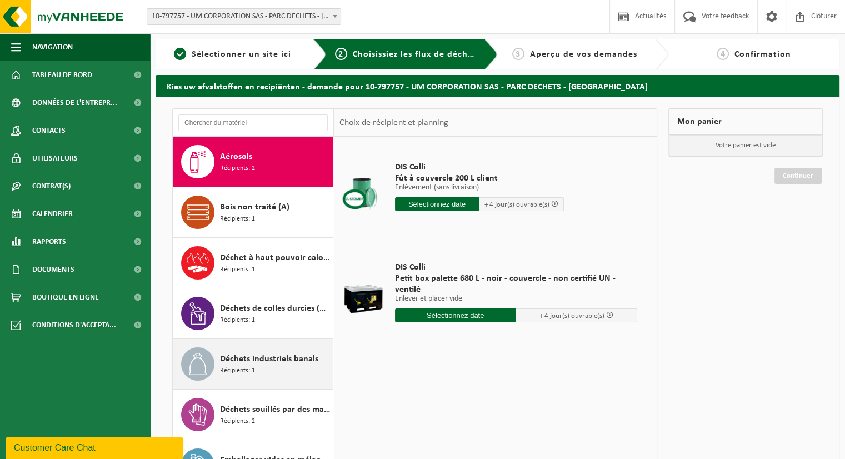
scroll to position [0, 0]
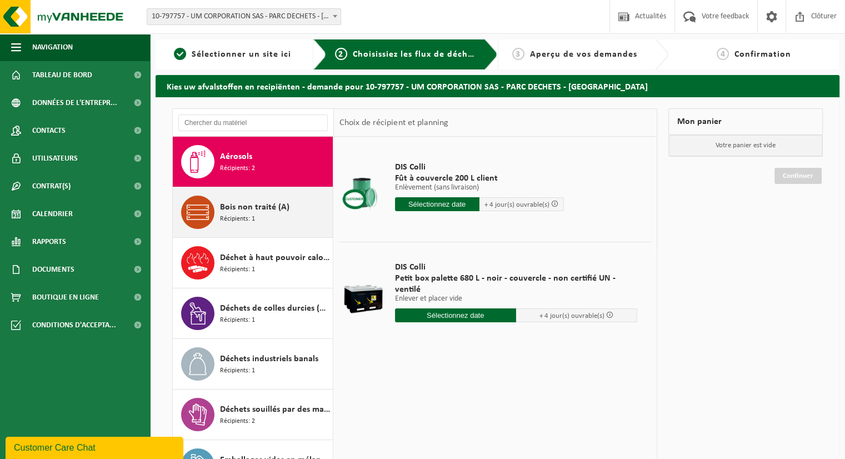
click at [254, 228] on div "Bois non traité (A) Récipients: 1" at bounding box center [275, 211] width 110 height 33
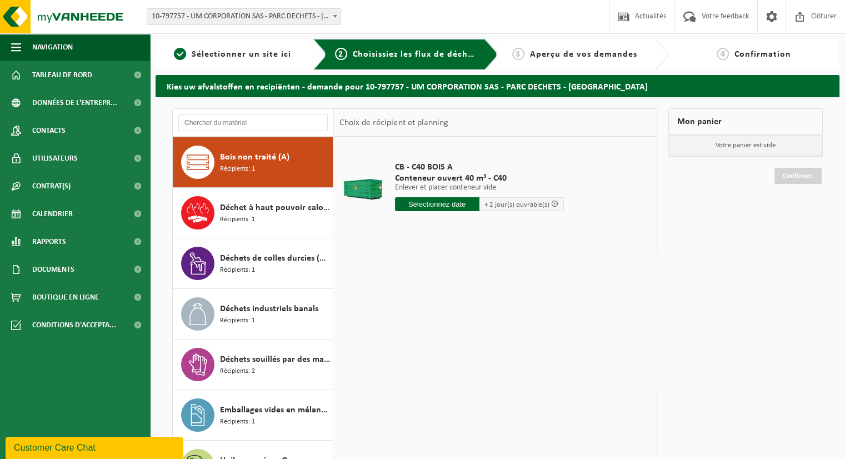
click at [254, 228] on div "Déchet à haut pouvoir calorifique Récipients: 1" at bounding box center [275, 212] width 110 height 33
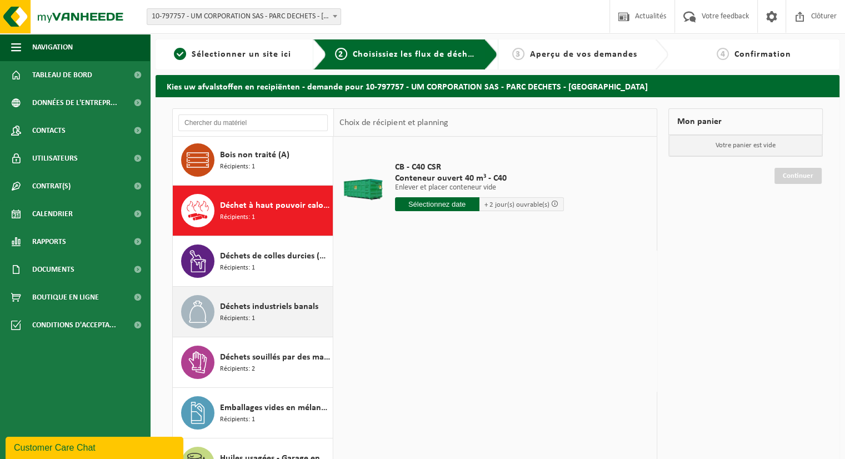
scroll to position [120, 0]
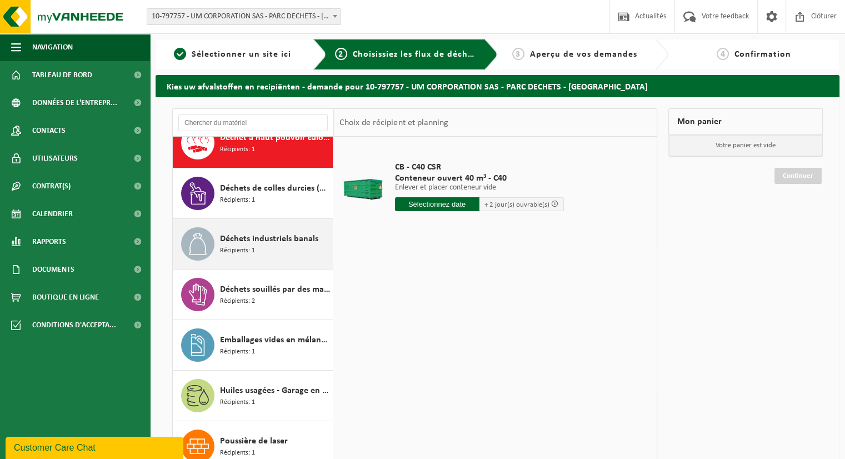
click at [278, 245] on div "Déchets industriels banals Récipients: 1" at bounding box center [275, 243] width 110 height 33
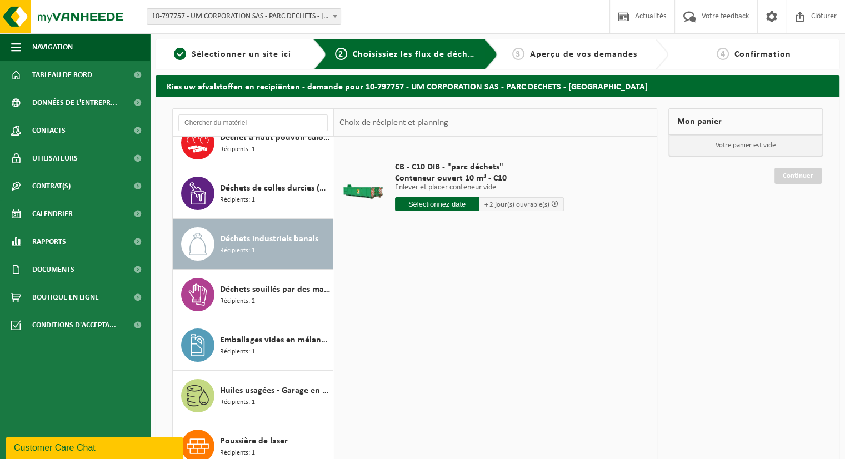
scroll to position [64, 0]
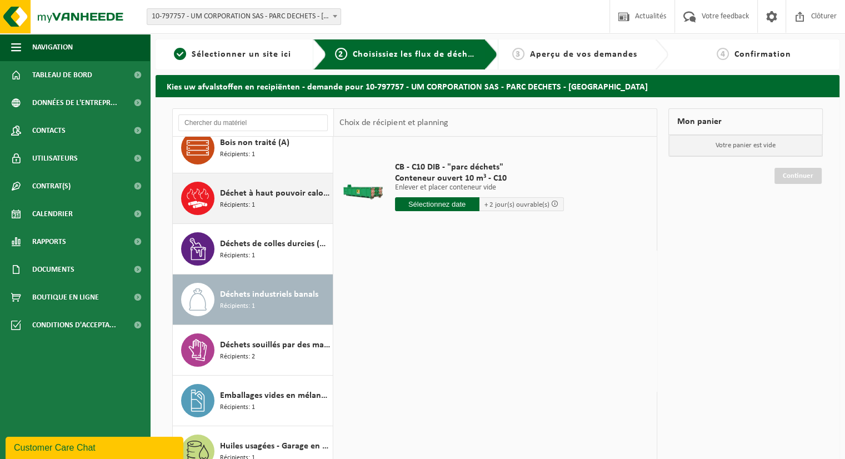
click at [258, 200] on div "Déchet à haut pouvoir calorifique Récipients: 1" at bounding box center [275, 198] width 110 height 33
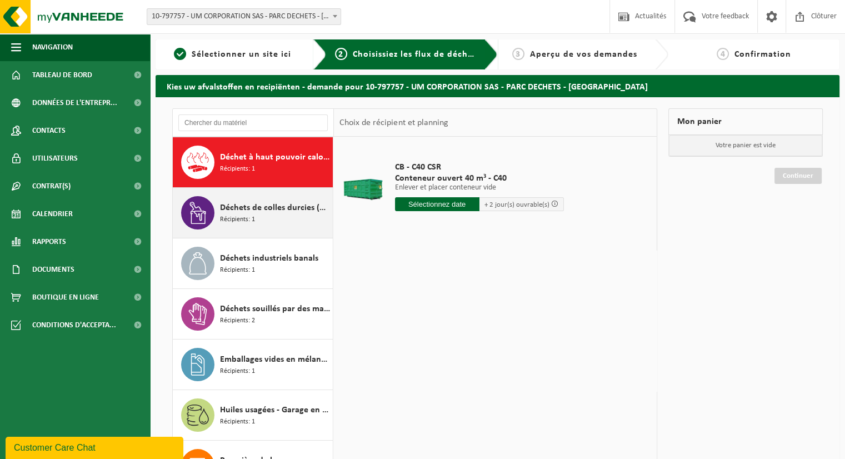
scroll to position [45, 0]
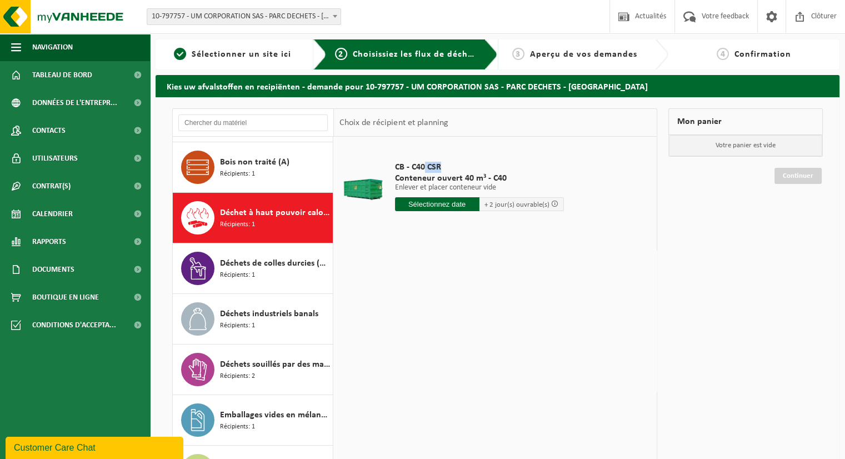
drag, startPoint x: 424, startPoint y: 169, endPoint x: 439, endPoint y: 167, distance: 15.2
click at [439, 167] on span "CB - C40 CSR" at bounding box center [479, 167] width 169 height 11
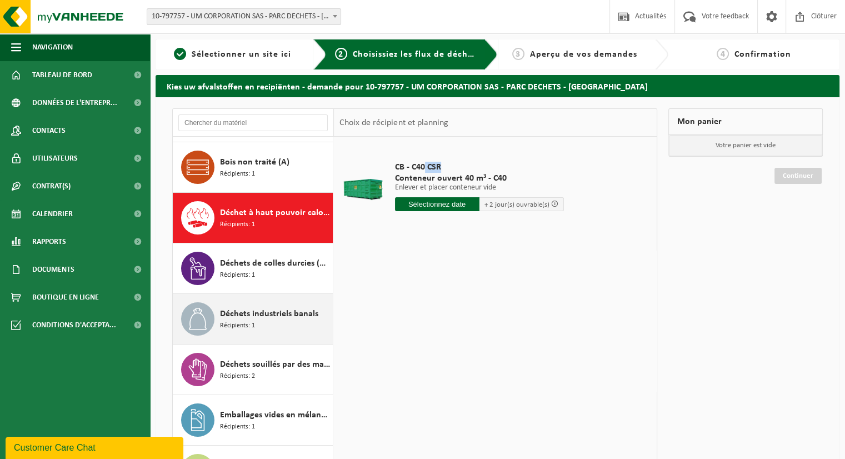
click at [281, 307] on span "Déchets industriels banals" at bounding box center [269, 313] width 98 height 13
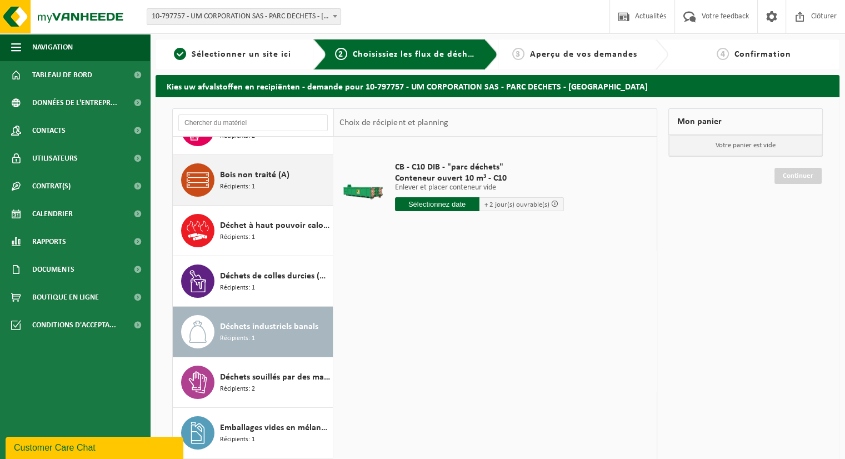
scroll to position [0, 0]
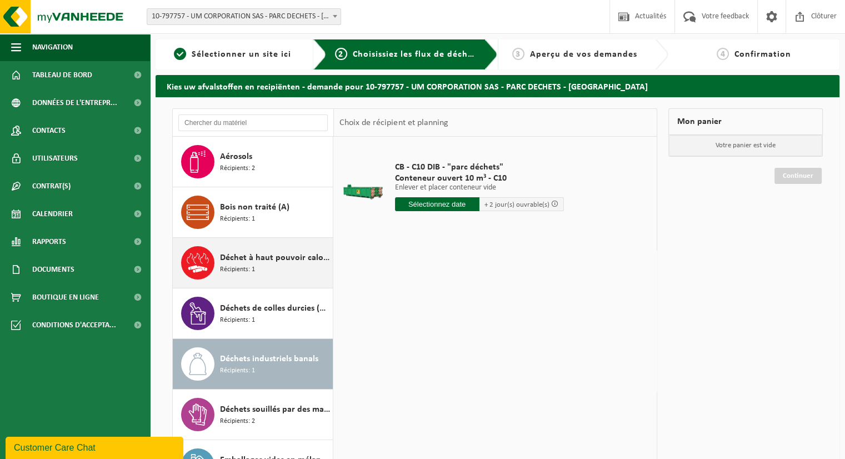
click at [244, 282] on div "Déchet à haut pouvoir calorifique Récipients: 1" at bounding box center [253, 263] width 161 height 50
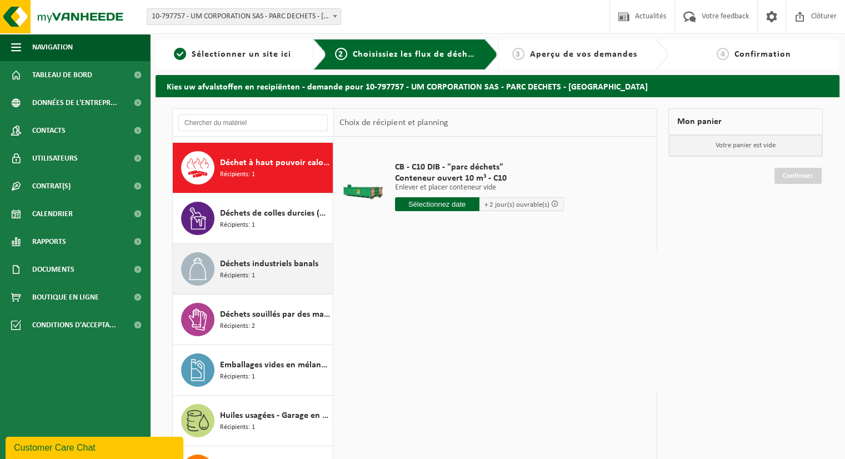
scroll to position [101, 0]
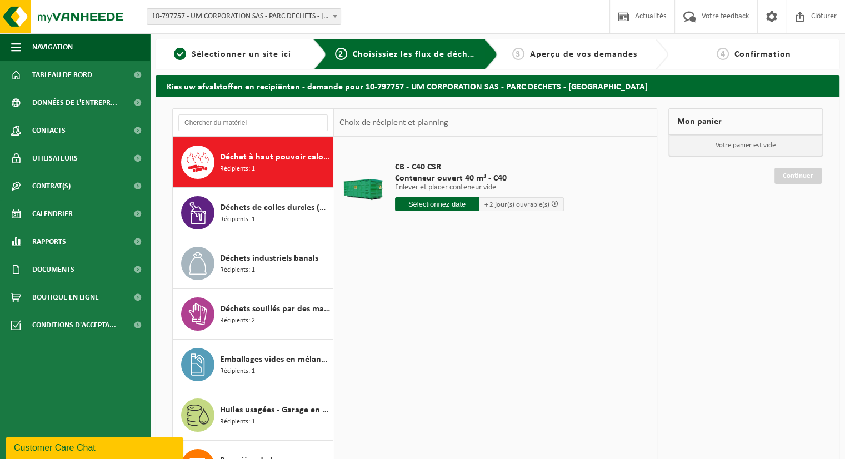
click at [440, 205] on input "text" at bounding box center [437, 204] width 84 height 14
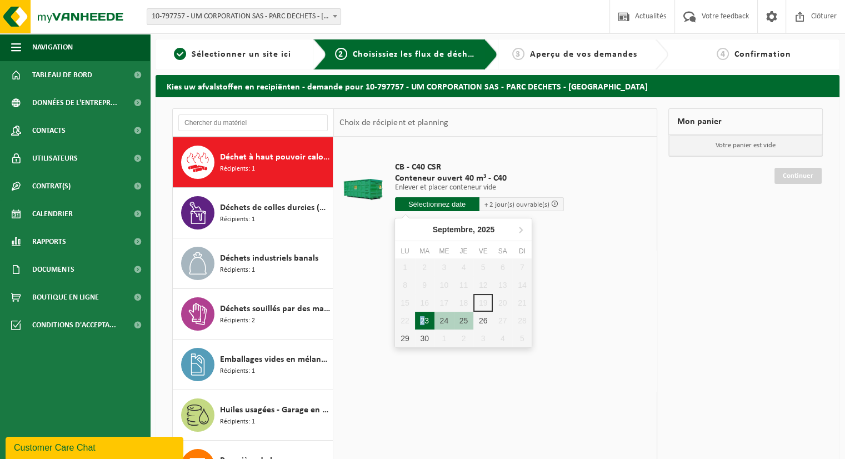
click at [422, 314] on div "23" at bounding box center [424, 321] width 19 height 18
type input "à partir de 2025-09-23"
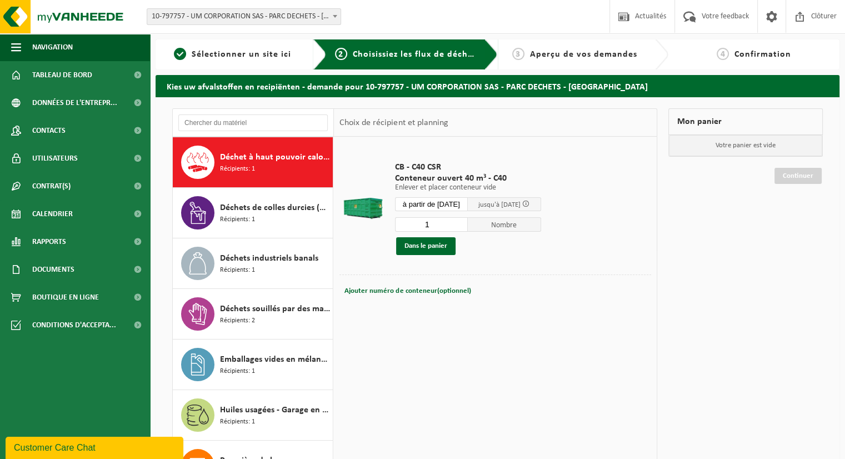
click at [445, 225] on input "1" at bounding box center [431, 224] width 73 height 14
type input "2"
click at [465, 222] on input "2" at bounding box center [431, 224] width 73 height 14
click at [444, 249] on button "Dans le panier" at bounding box center [425, 246] width 59 height 18
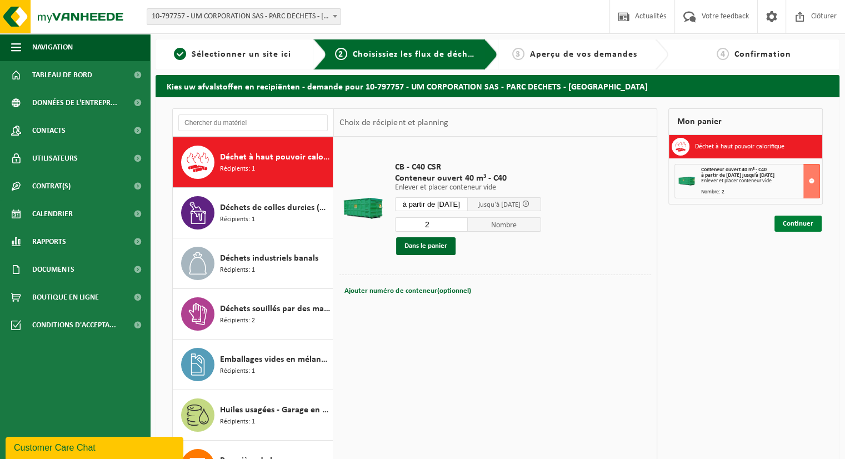
click at [800, 222] on link "Continuer" at bounding box center [797, 223] width 47 height 16
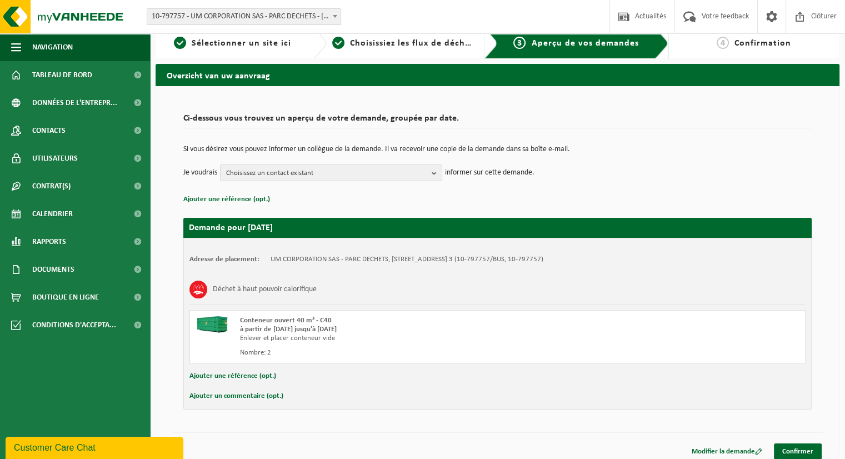
scroll to position [17, 0]
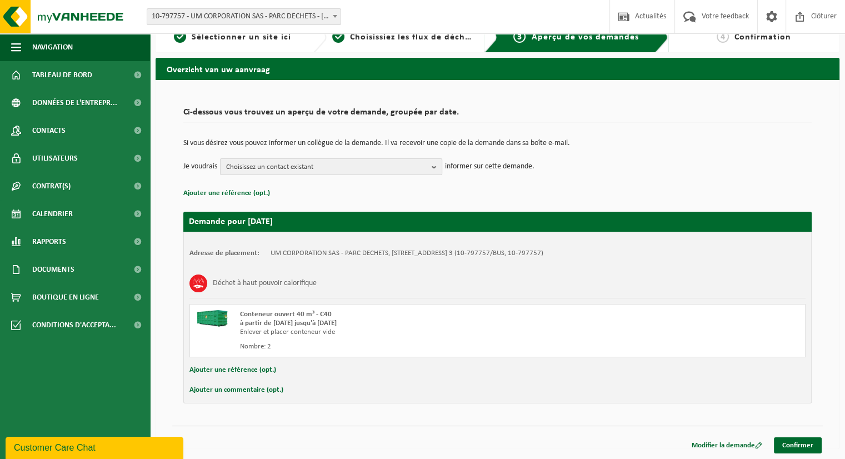
click at [333, 169] on span "Choisissez un contact existant" at bounding box center [326, 167] width 201 height 17
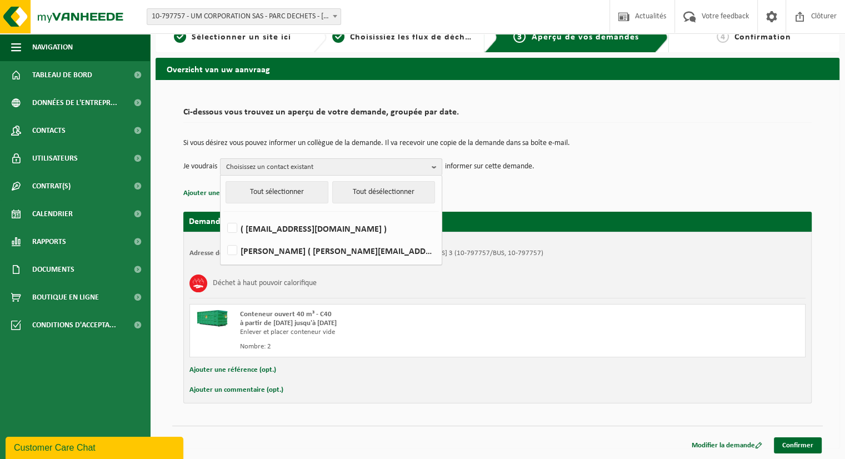
click at [333, 169] on span "Choisissez un contact existant" at bounding box center [326, 167] width 201 height 17
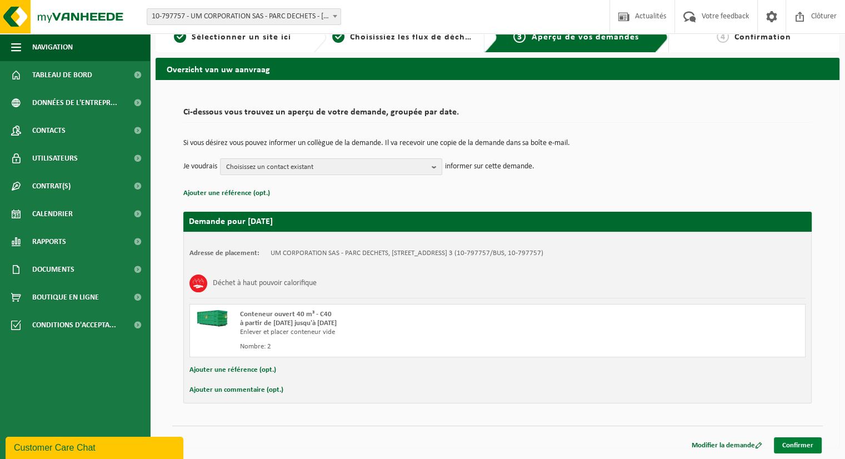
click at [798, 447] on link "Confirmer" at bounding box center [798, 445] width 48 height 16
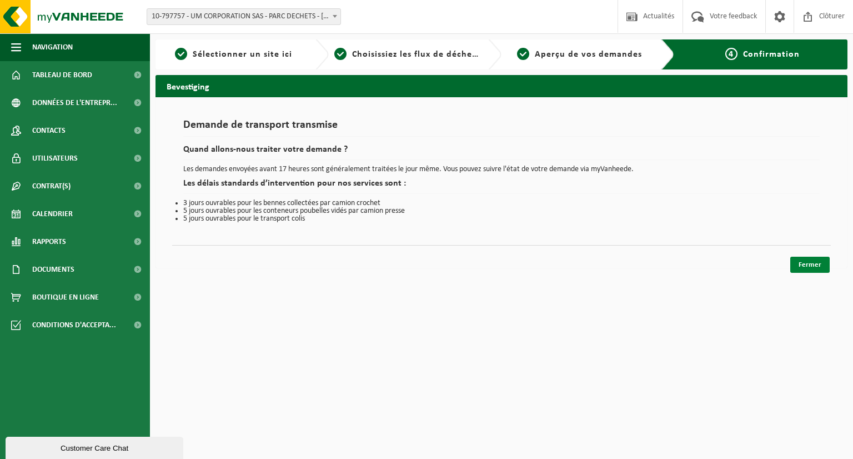
click at [816, 269] on link "Fermer" at bounding box center [809, 265] width 39 height 16
